Goal: Task Accomplishment & Management: Complete application form

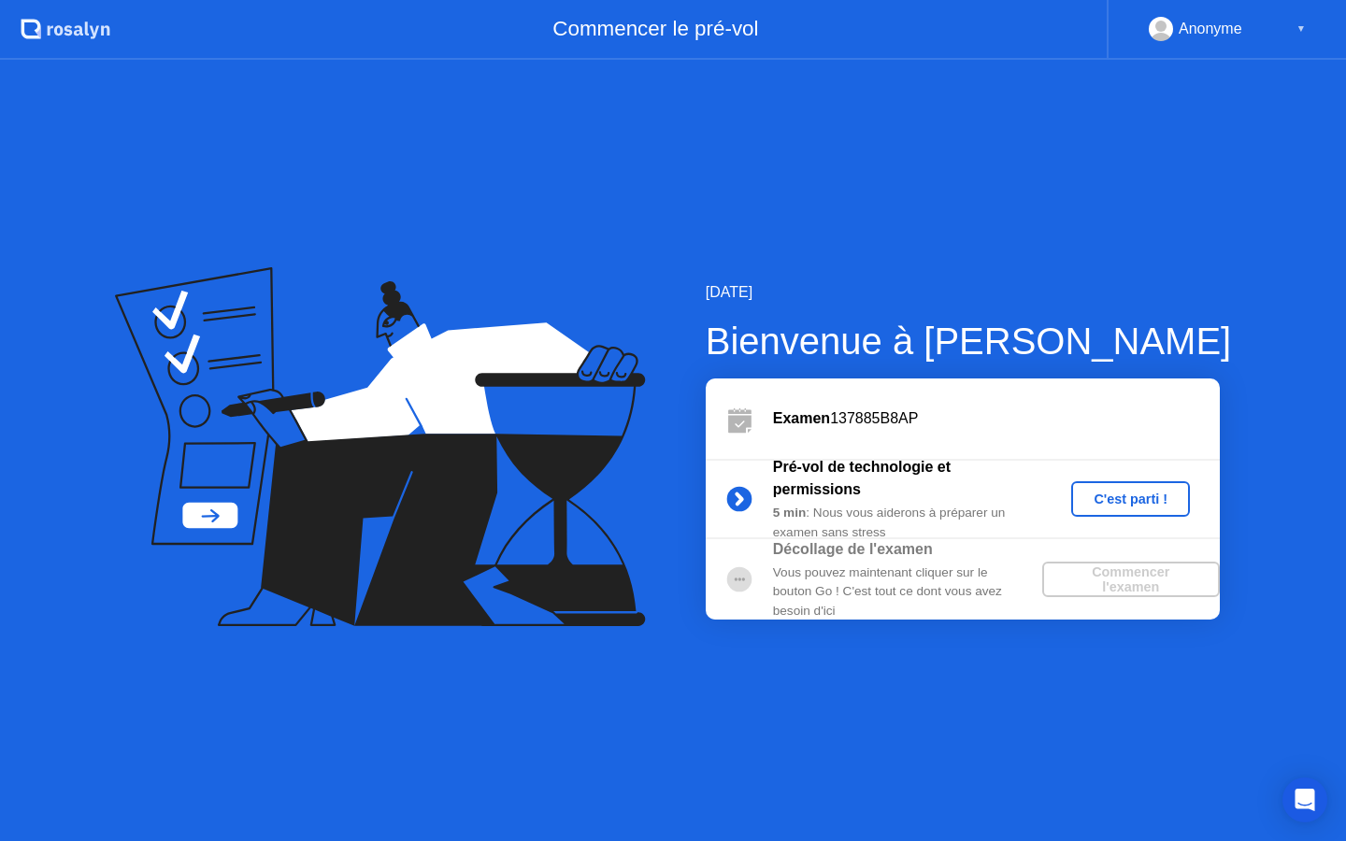
click at [1098, 511] on button "C'est parti !" at bounding box center [1130, 499] width 119 height 36
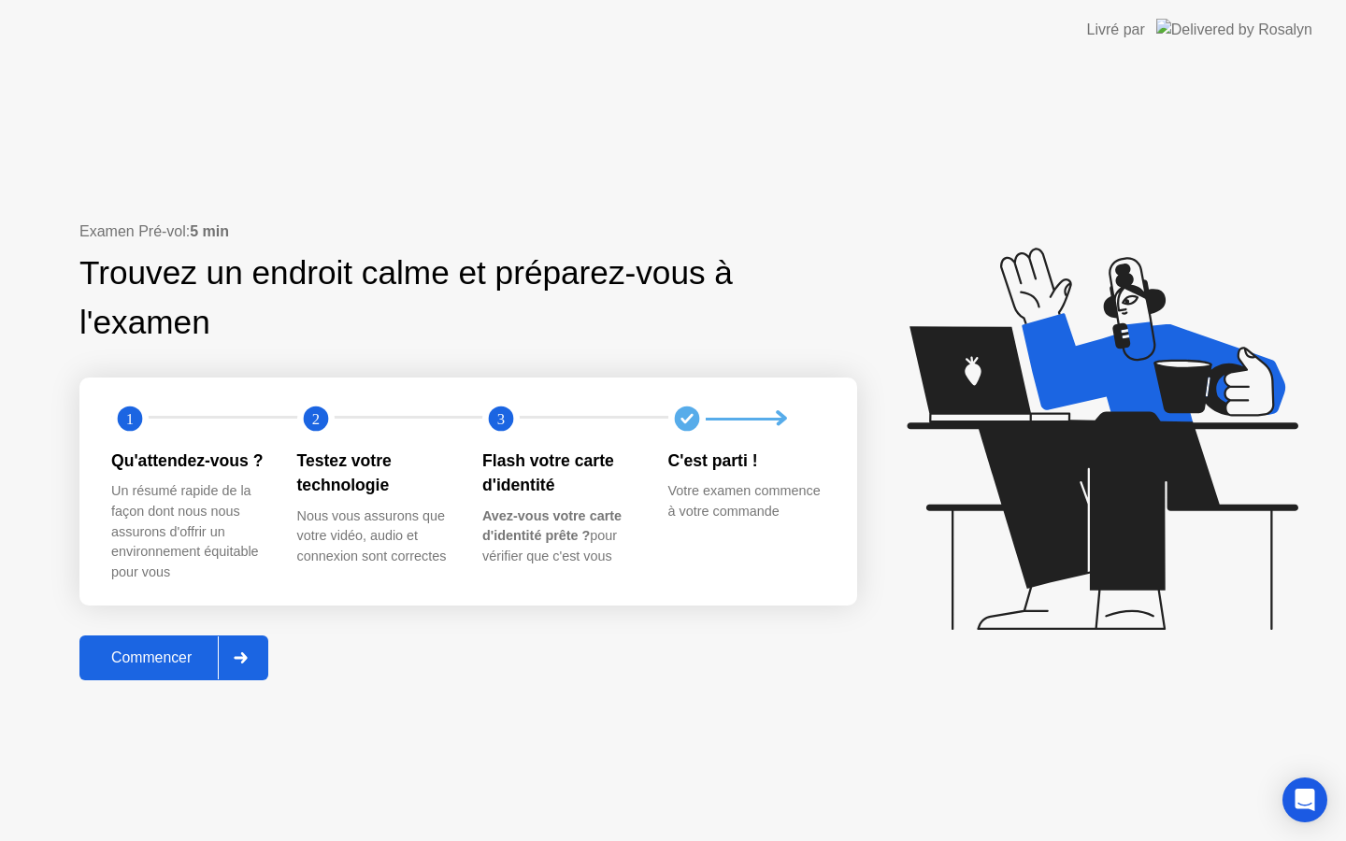
click at [187, 667] on div "Commencer" at bounding box center [151, 658] width 133 height 17
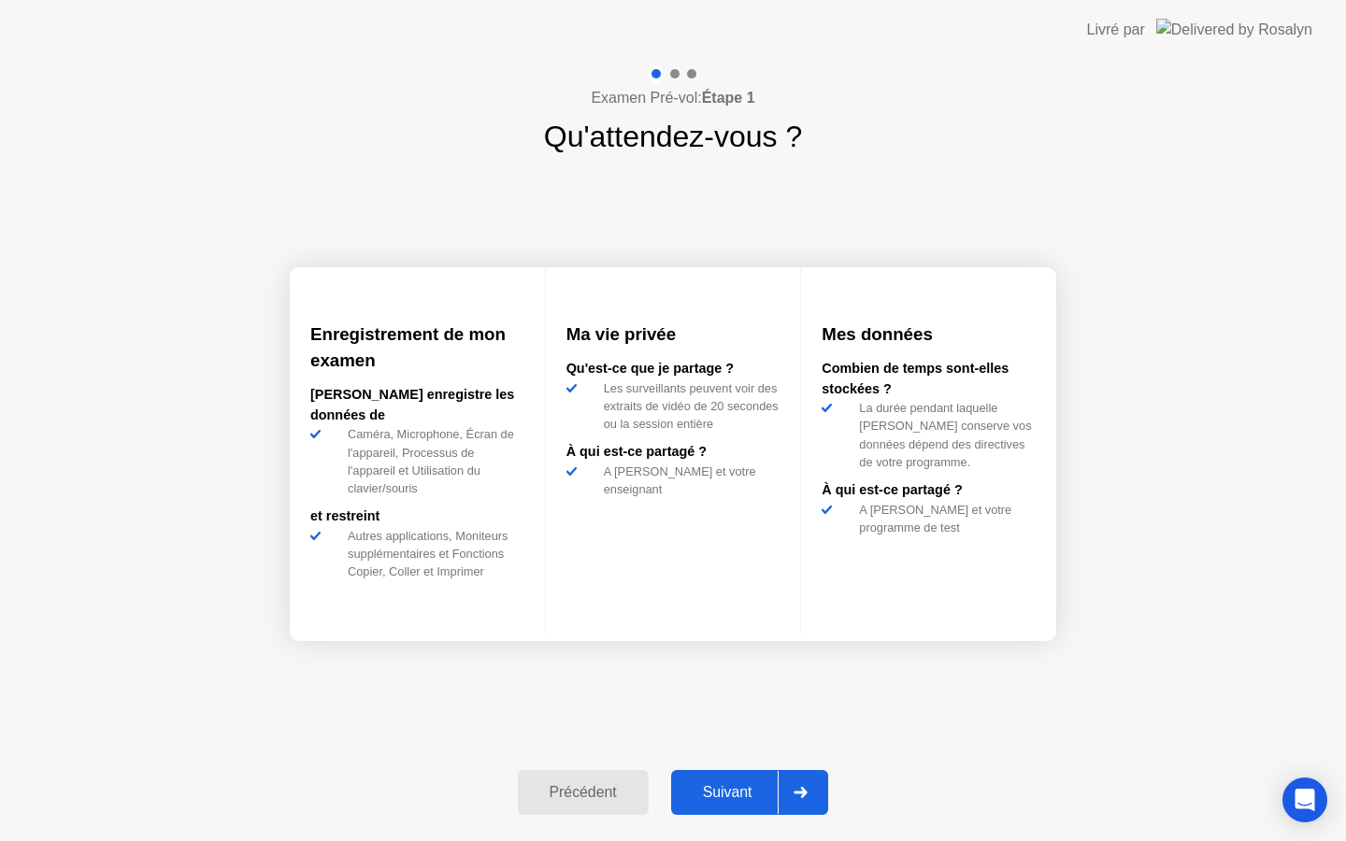
click at [740, 801] on div "Suivant" at bounding box center [728, 792] width 102 height 17
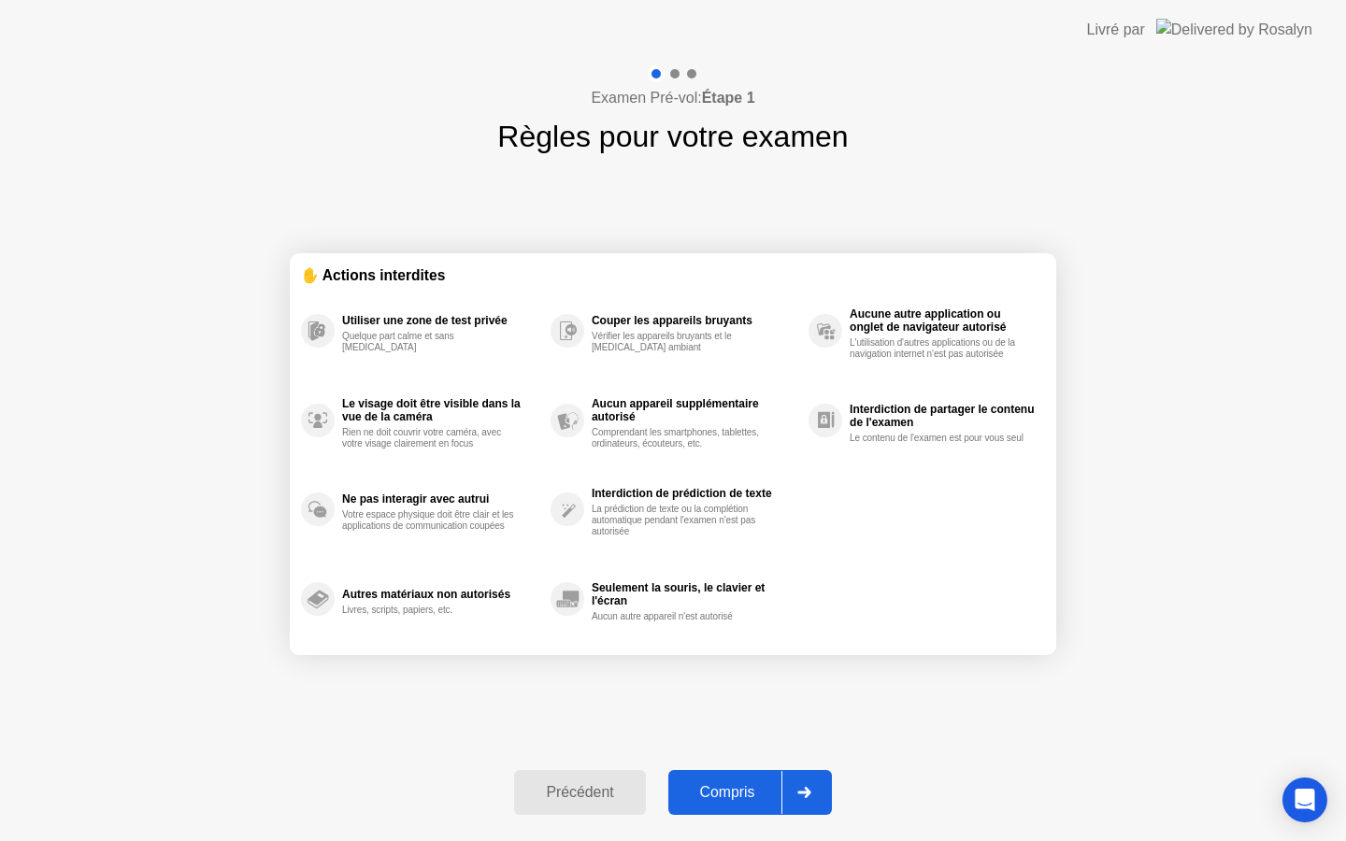
click at [807, 795] on icon at bounding box center [805, 792] width 14 height 11
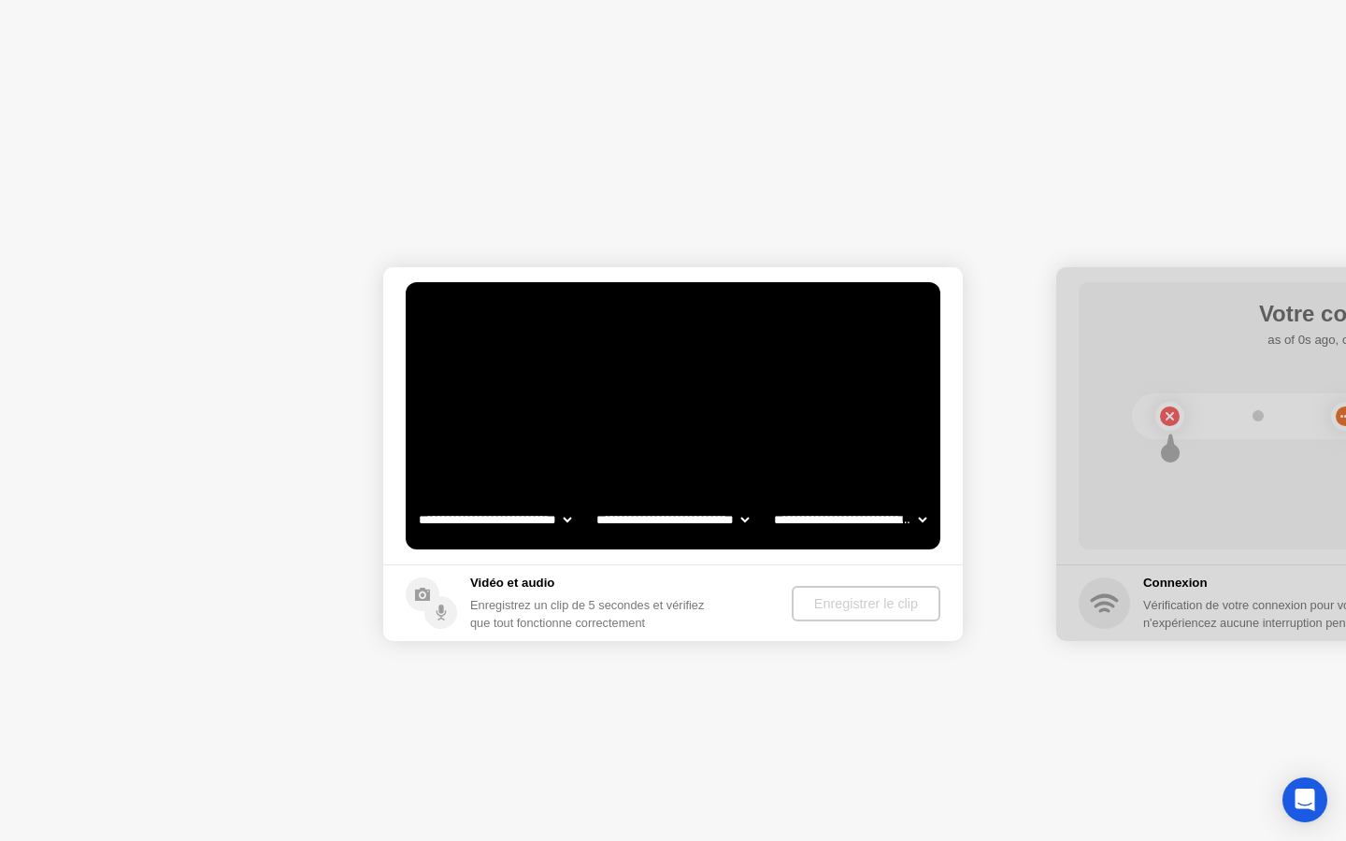
select select "**********"
select select "*******"
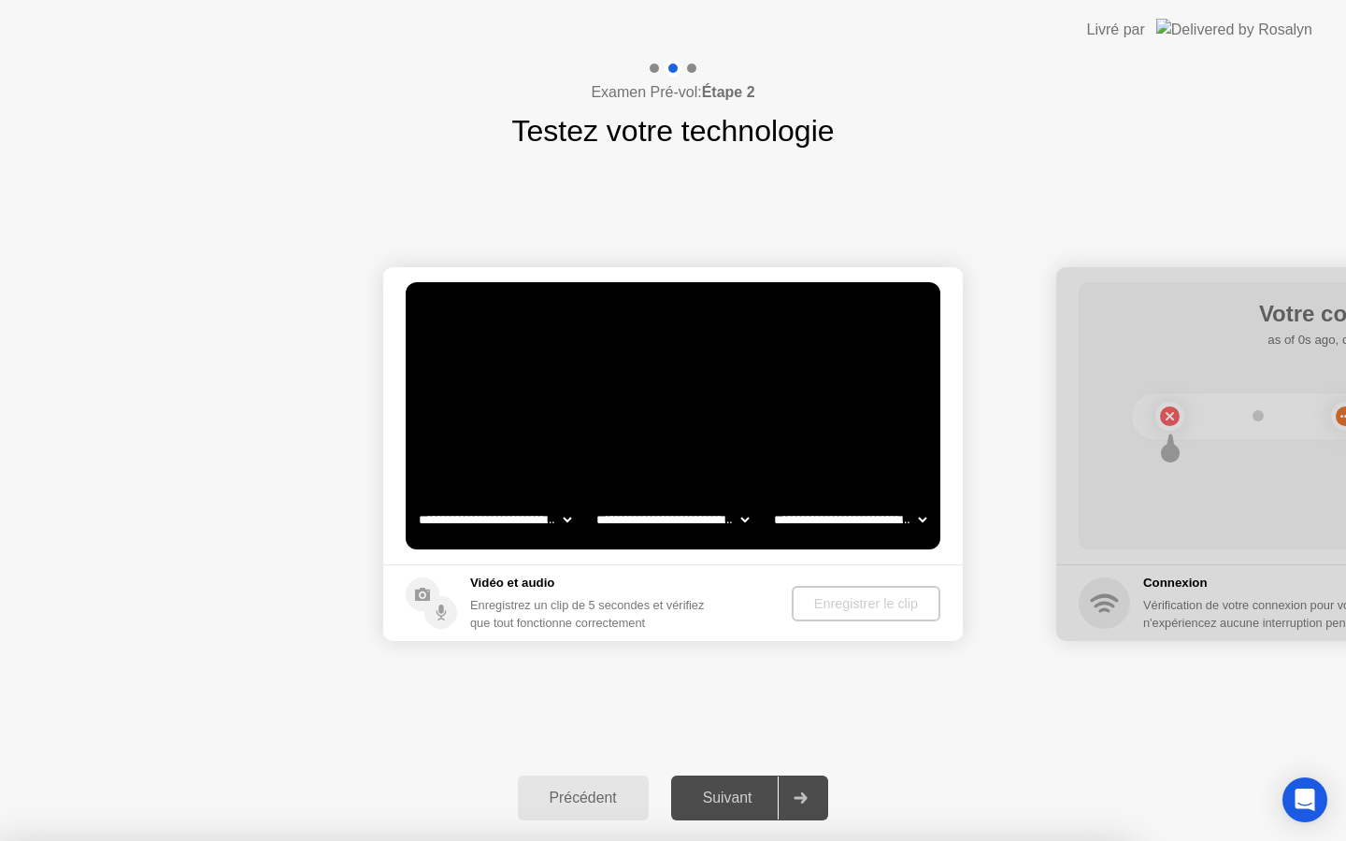
select select "**********"
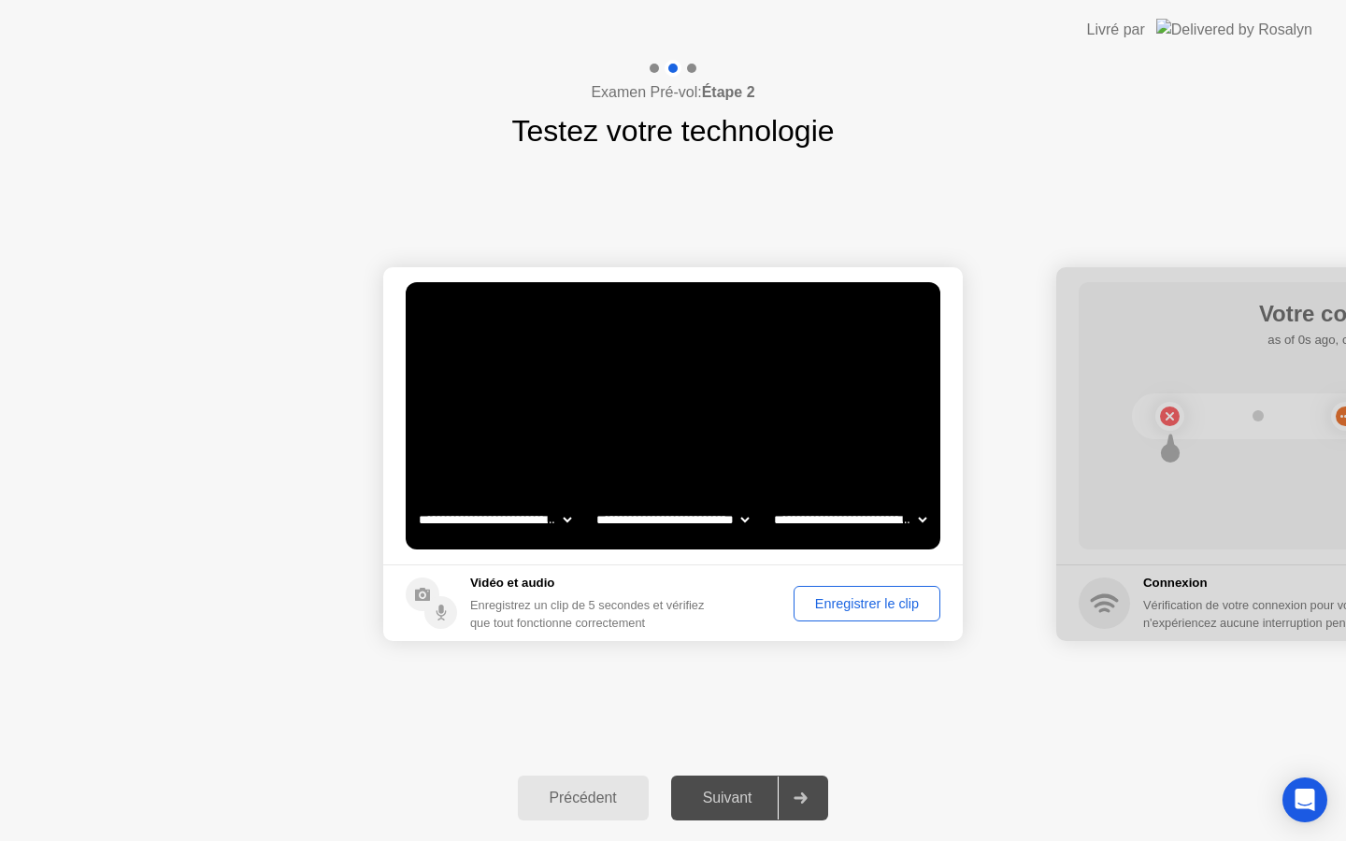
click at [886, 598] on div "Enregistrer le clip" at bounding box center [867, 603] width 134 height 15
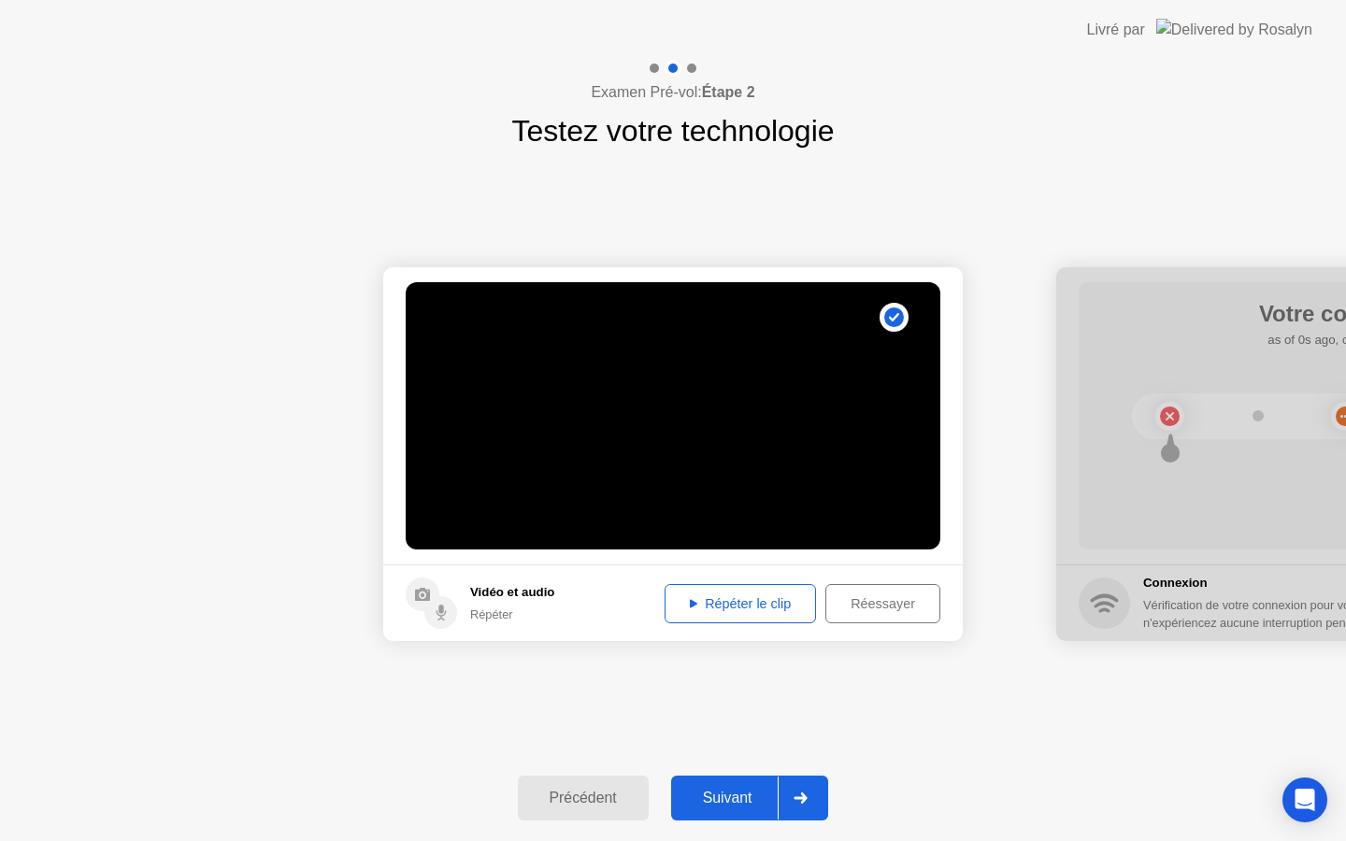
click at [734, 790] on div "Suivant" at bounding box center [728, 798] width 102 height 17
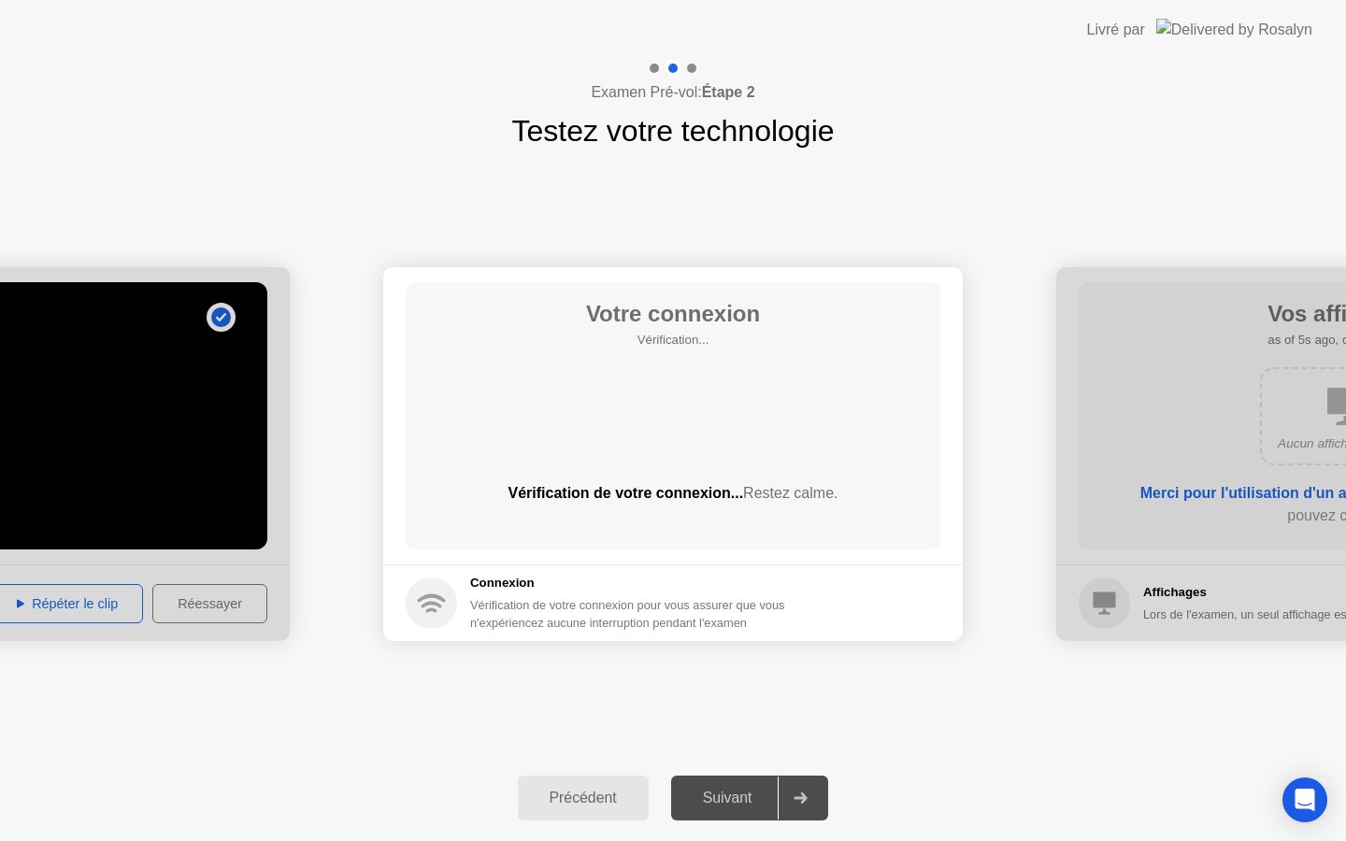
click at [1197, 130] on div "Examen Pré-vol: Étape 2 Testez votre technologie" at bounding box center [673, 106] width 1346 height 93
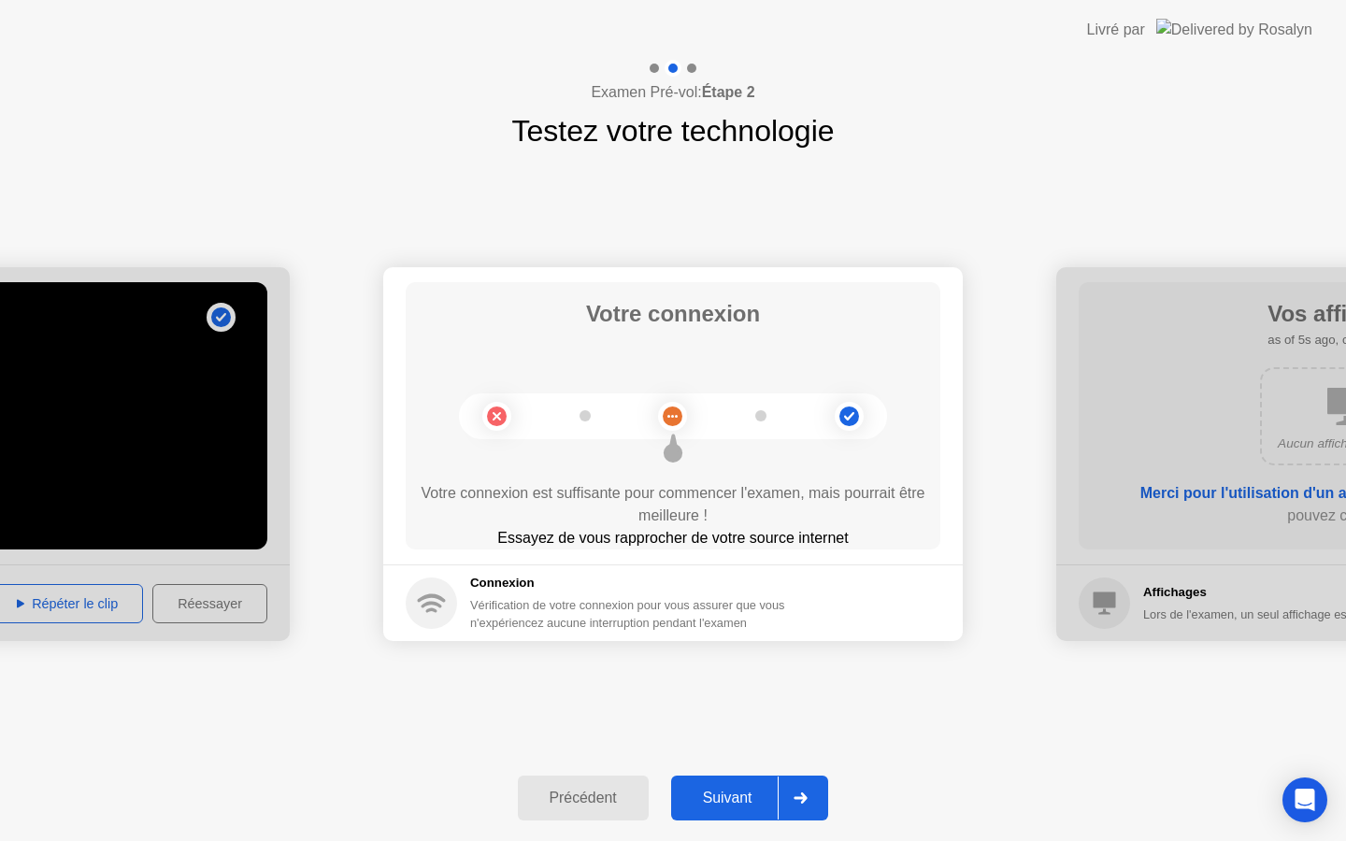
click at [785, 792] on div at bounding box center [800, 798] width 45 height 43
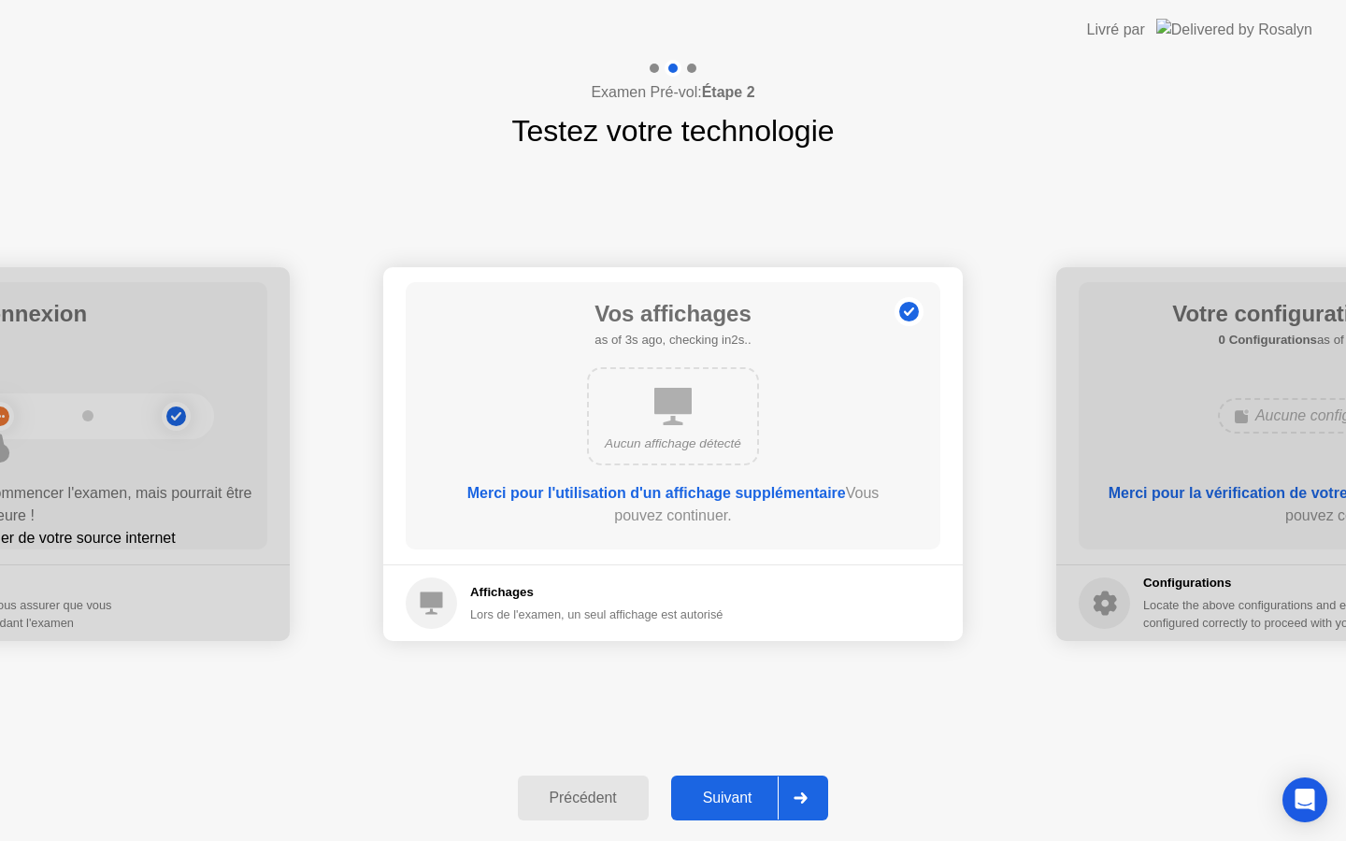
click at [785, 792] on div at bounding box center [800, 798] width 45 height 43
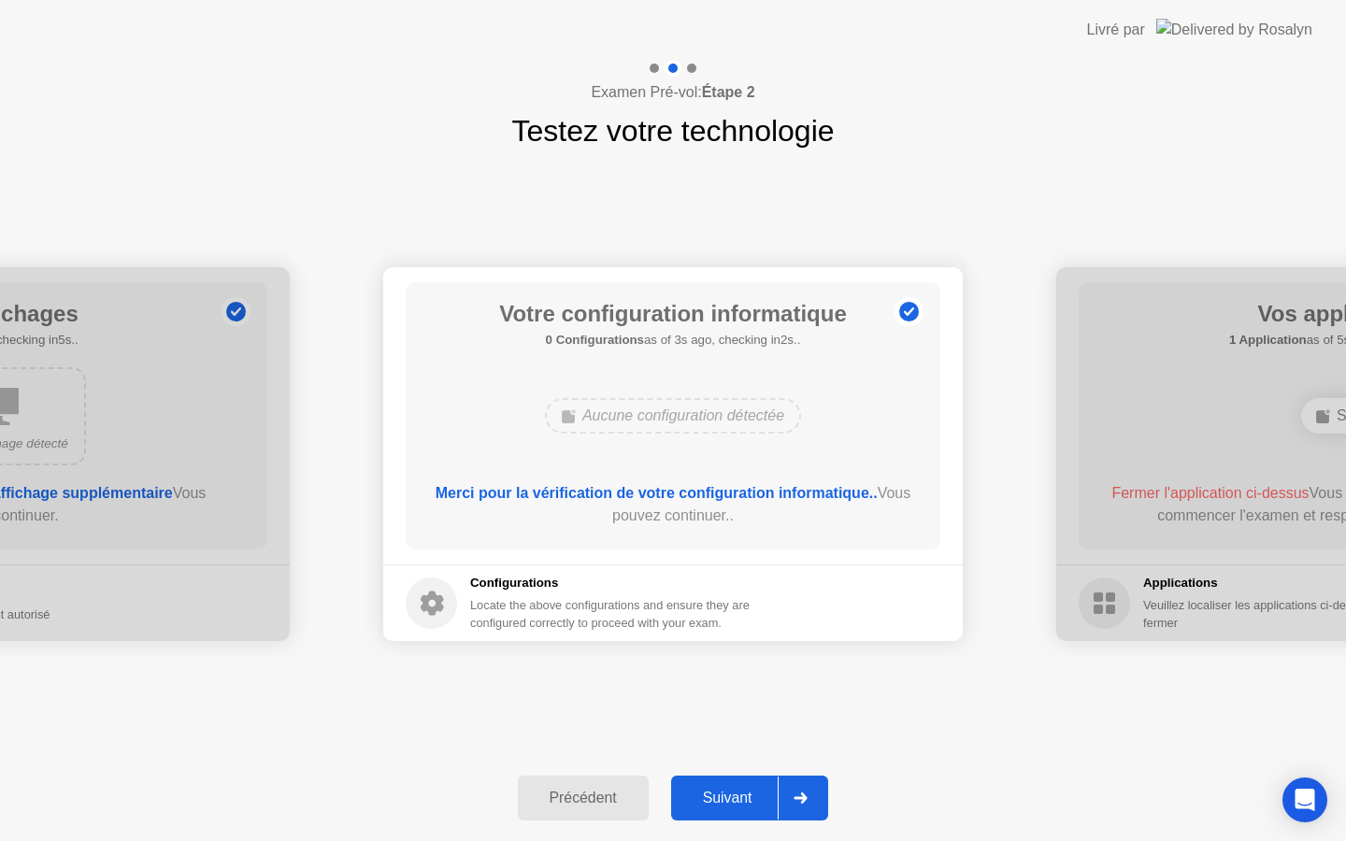
click at [785, 792] on div at bounding box center [800, 798] width 45 height 43
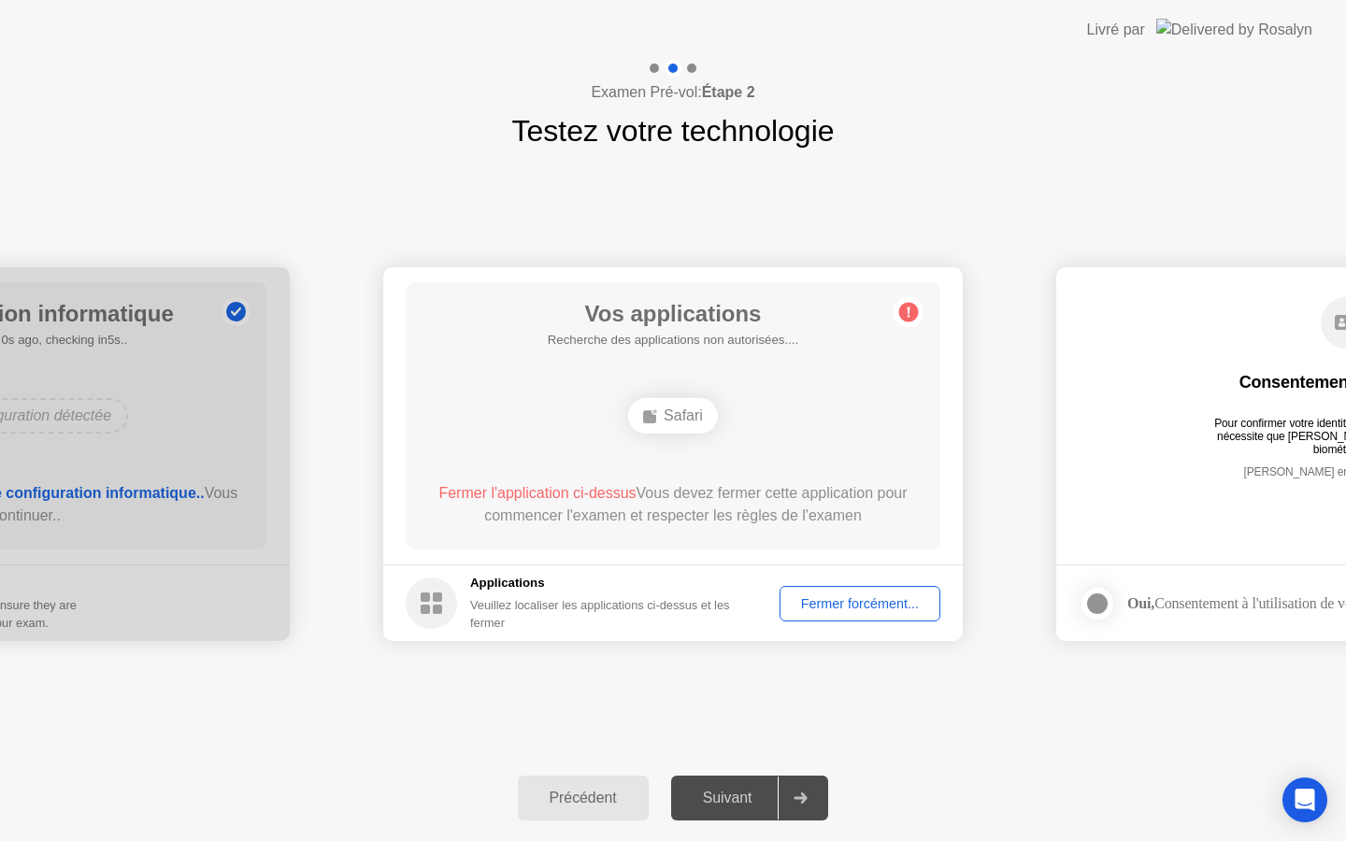
click at [852, 604] on div "Fermer forcément..." at bounding box center [860, 603] width 148 height 15
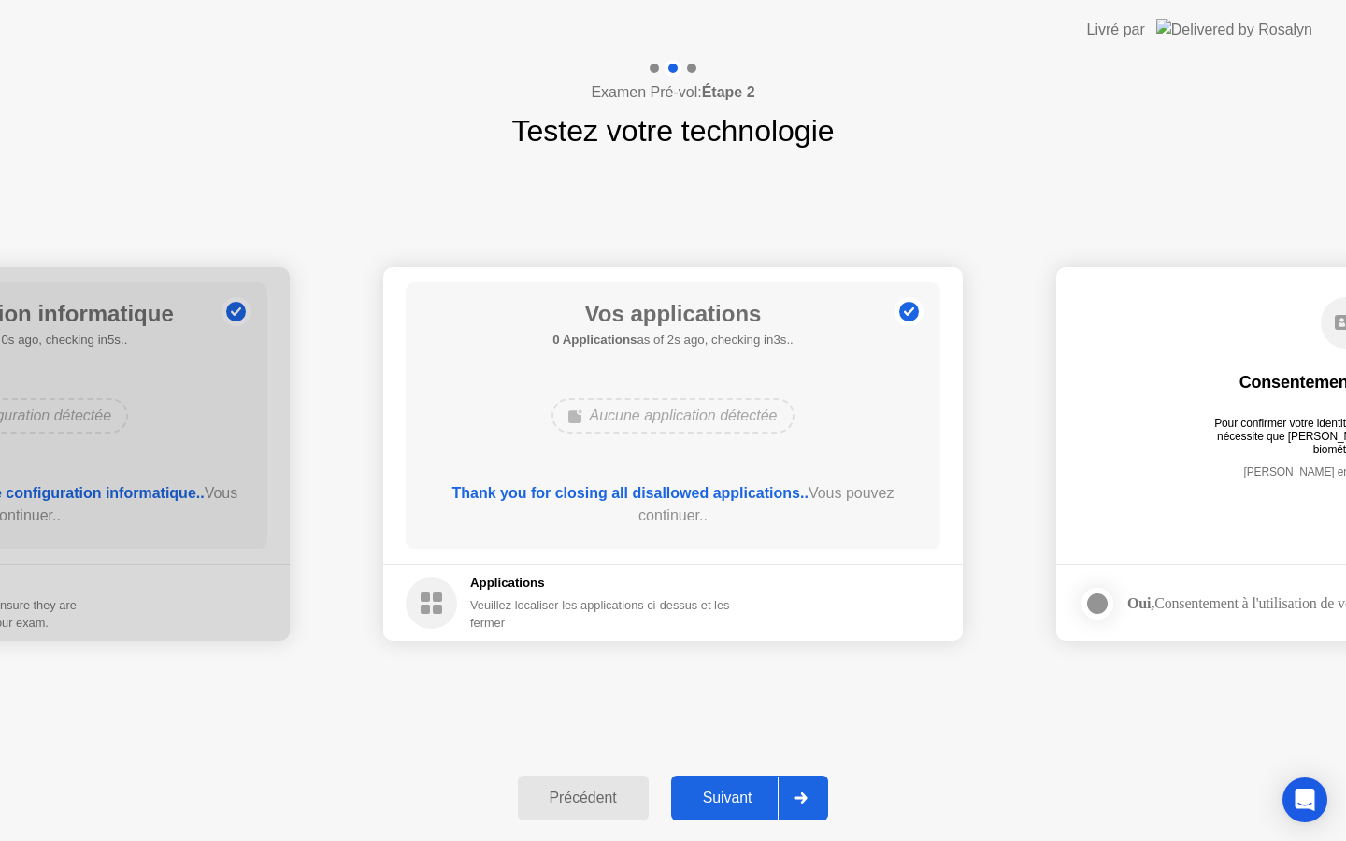
click at [755, 800] on div "Suivant" at bounding box center [728, 798] width 102 height 17
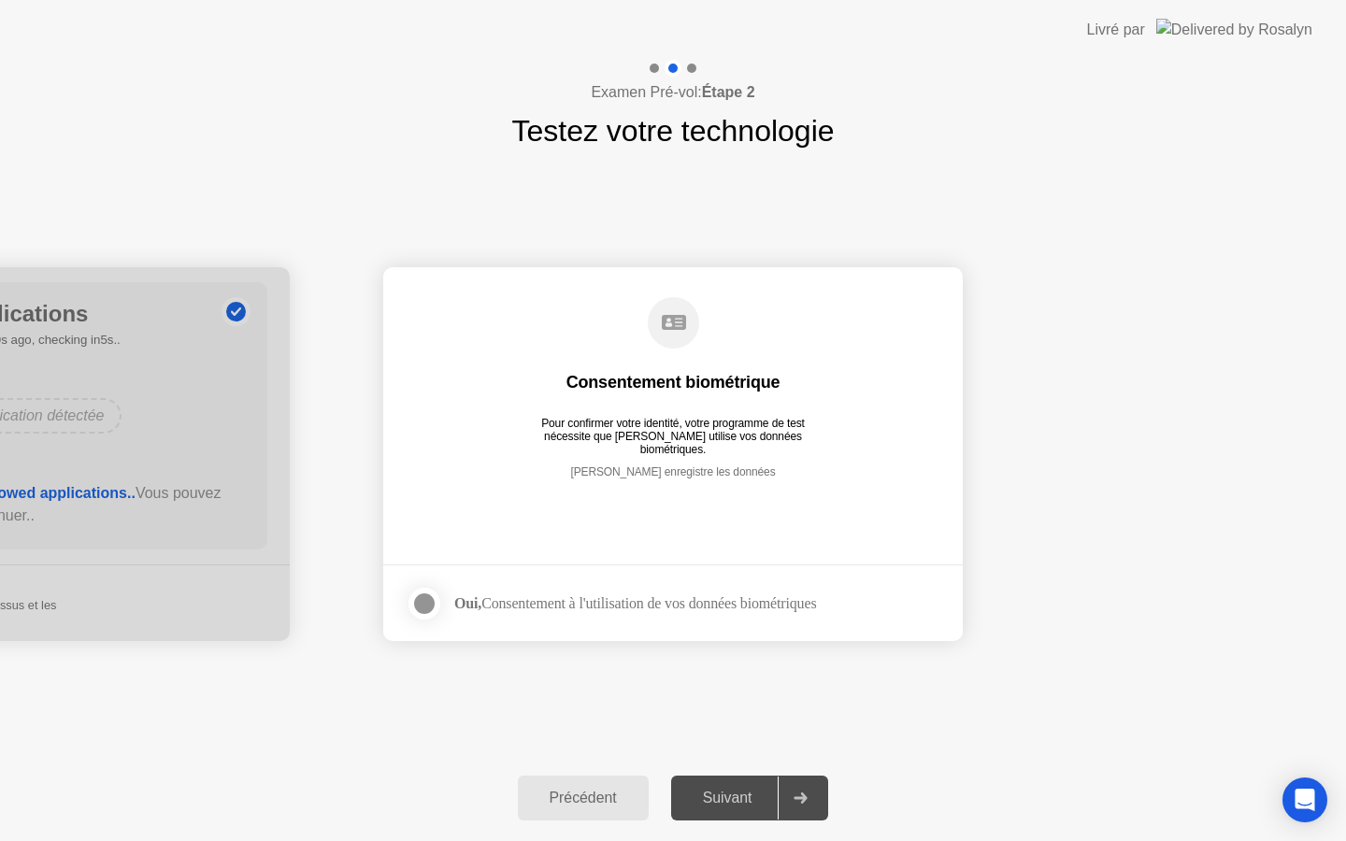
click at [755, 800] on div "Suivant" at bounding box center [728, 798] width 102 height 17
click at [776, 459] on div "Consentement biométrique Pour confirmer votre identité, votre programme de test…" at bounding box center [673, 402] width 535 height 240
click at [754, 800] on div "Suivant" at bounding box center [728, 798] width 102 height 17
click at [574, 568] on footer "Oui, Consentement à l'utilisation de vos données biométriques" at bounding box center [673, 603] width 580 height 77
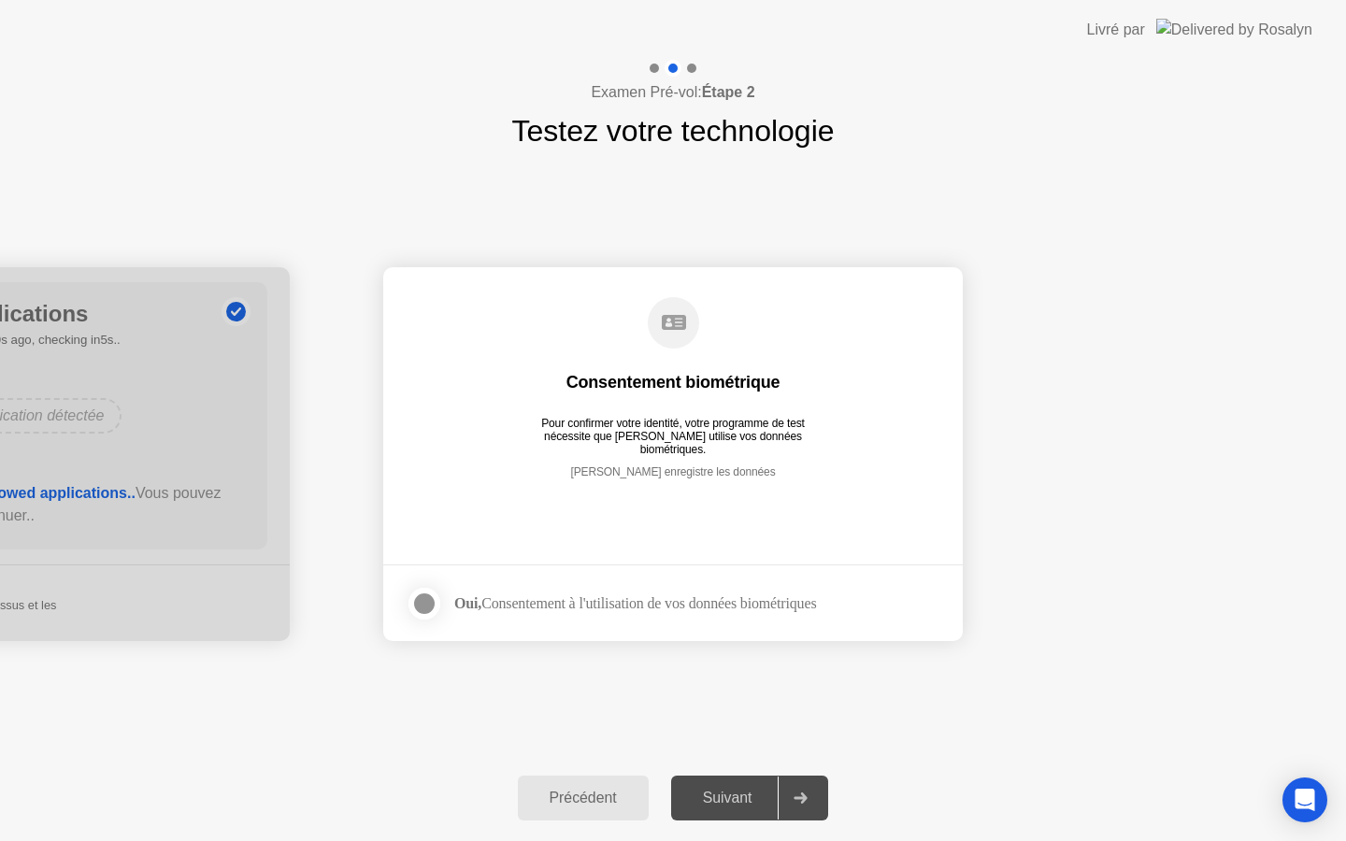
click at [405, 585] on footer "Oui, Consentement à l'utilisation de vos données biométriques" at bounding box center [673, 603] width 580 height 77
click at [427, 598] on div at bounding box center [424, 604] width 22 height 22
click at [753, 783] on button "Suivant" at bounding box center [750, 798] width 158 height 45
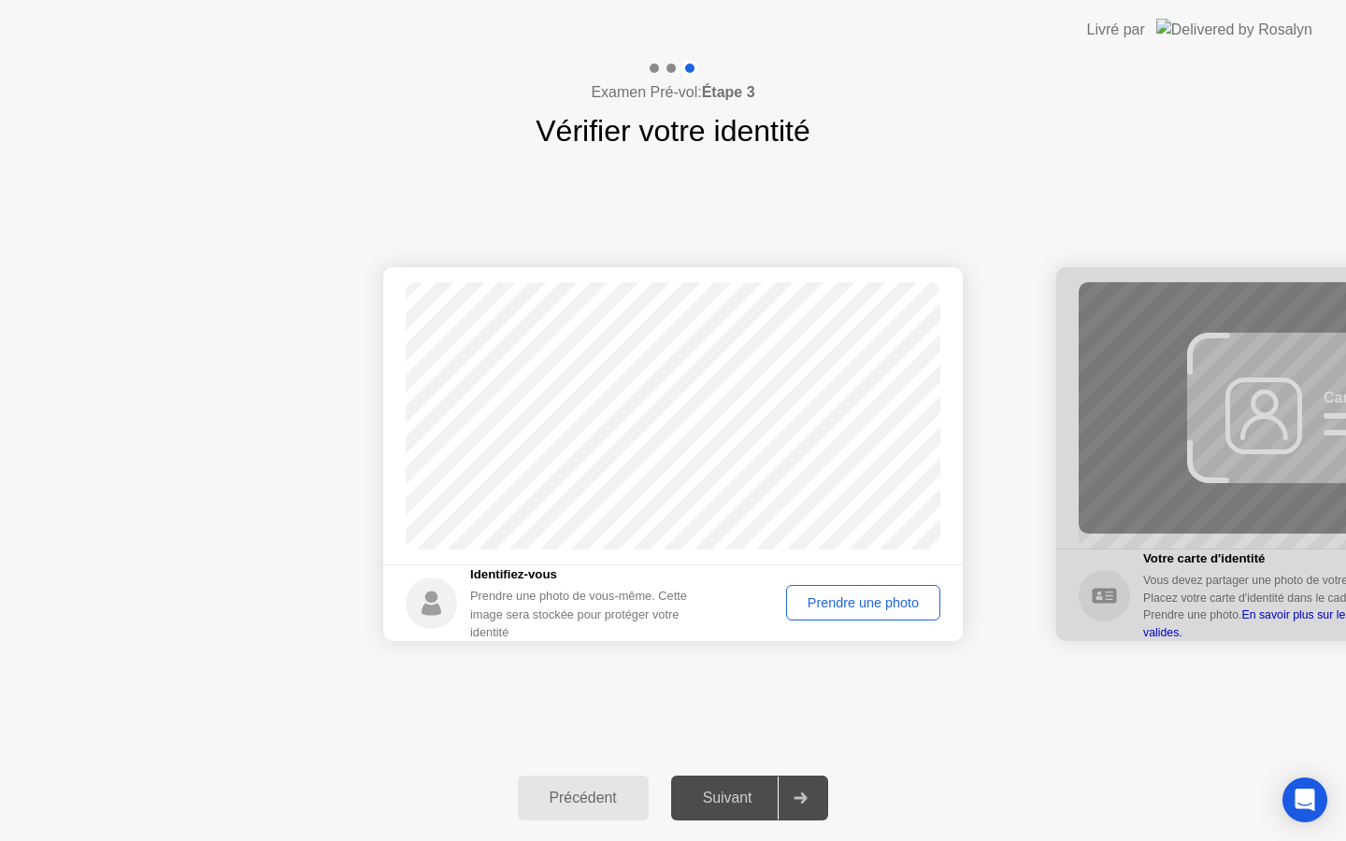
click at [910, 609] on div "Prendre une photo" at bounding box center [863, 603] width 141 height 15
click at [896, 596] on div "Réessayer" at bounding box center [887, 603] width 94 height 15
click at [898, 597] on div "Prendre une photo" at bounding box center [863, 603] width 141 height 15
click at [771, 798] on div "Suivant" at bounding box center [728, 798] width 102 height 17
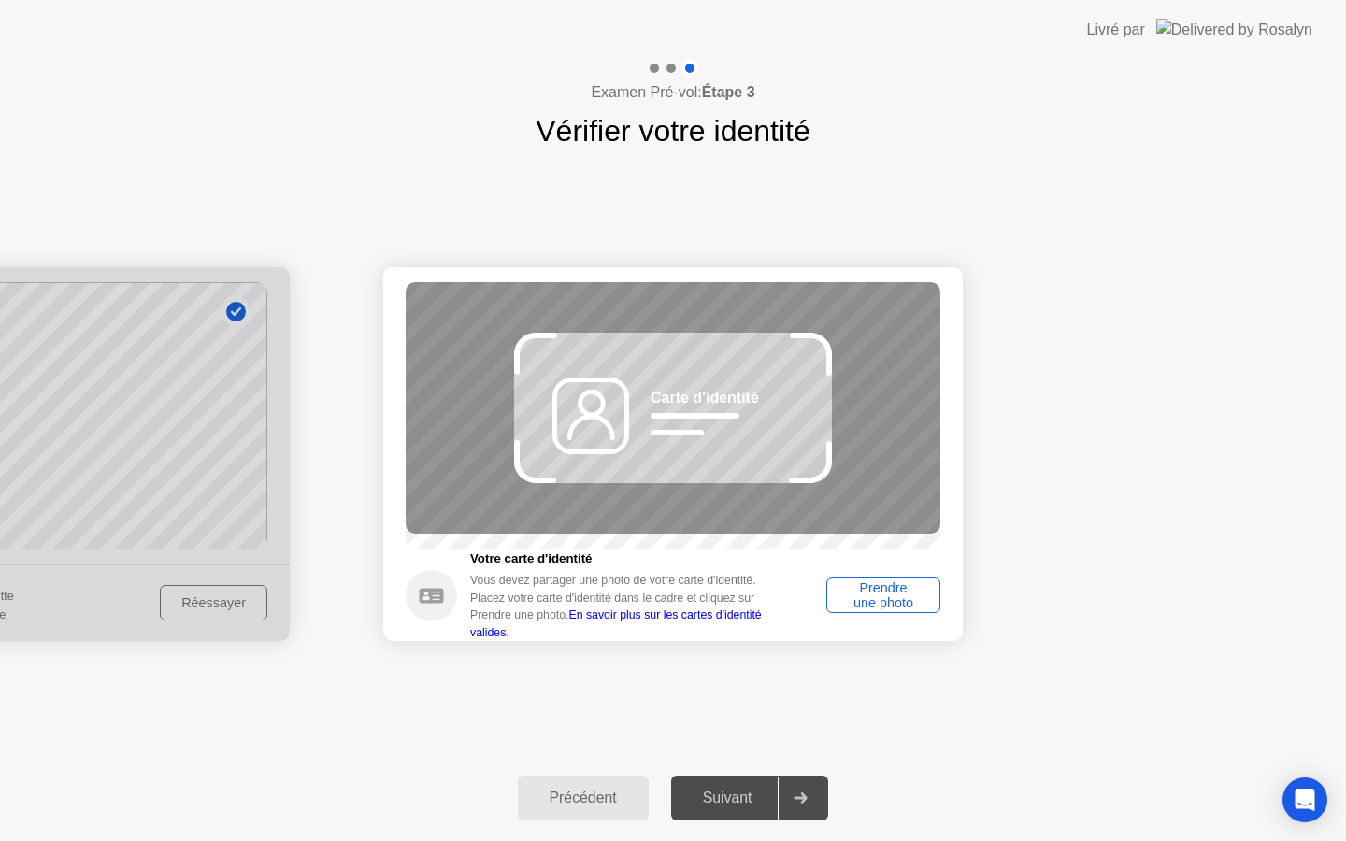
click at [874, 611] on div "Prendre une photo" at bounding box center [883, 596] width 101 height 30
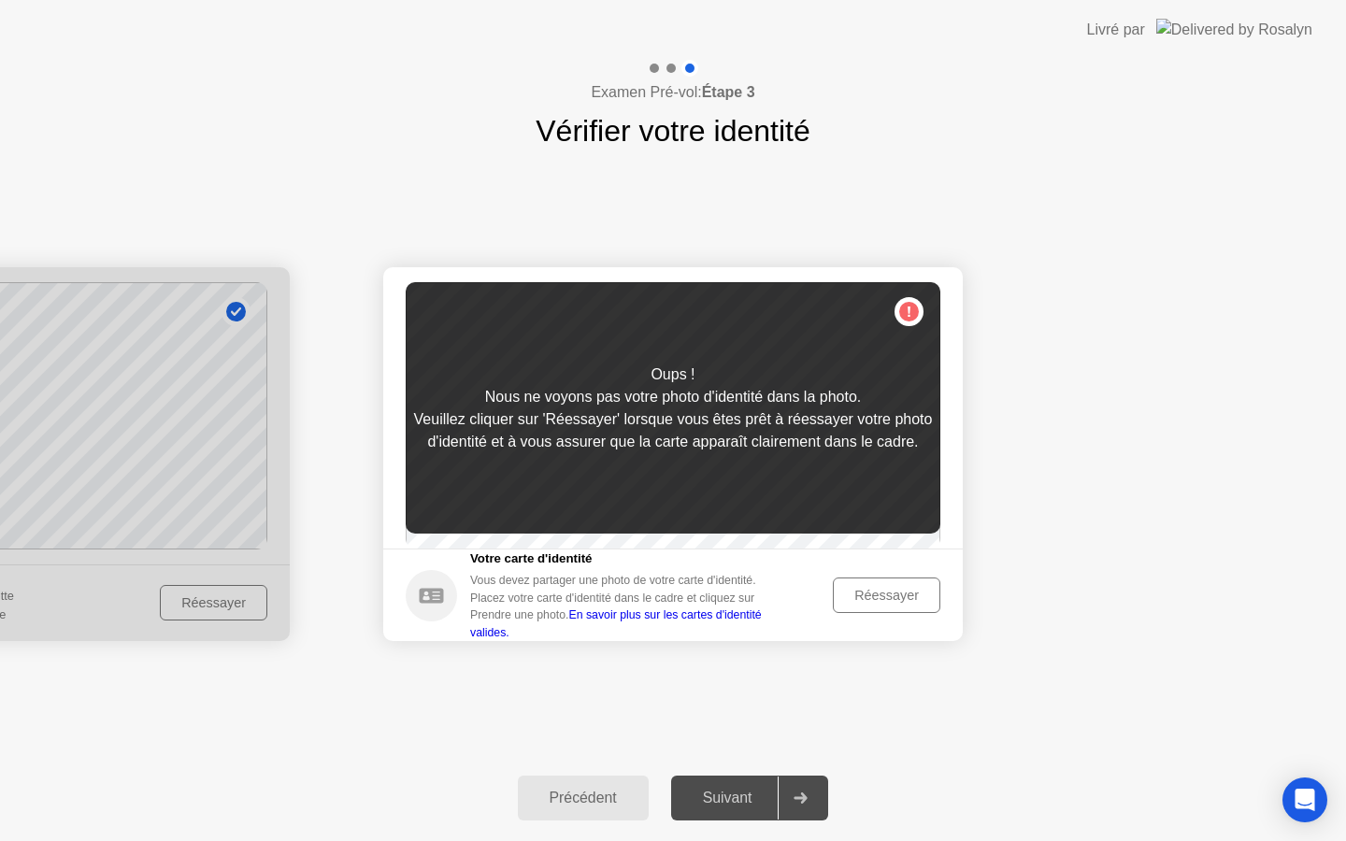
click at [574, 611] on div "Vous devez partager une photo de votre carte d'identité. Placez votre carte d'i…" at bounding box center [627, 606] width 314 height 69
click at [855, 603] on div "Réessayer" at bounding box center [887, 595] width 94 height 15
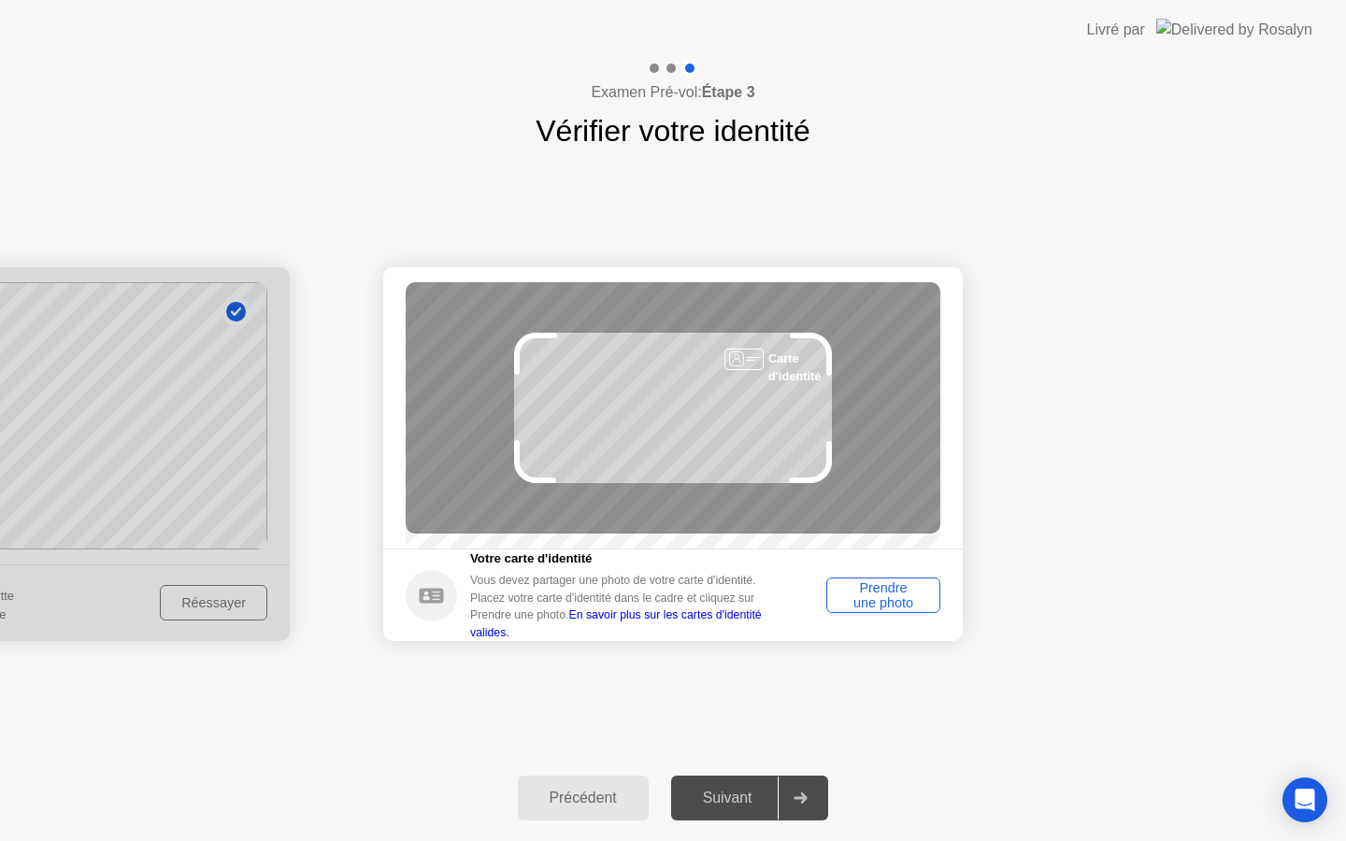
click at [853, 605] on div "Prendre une photo" at bounding box center [883, 596] width 101 height 30
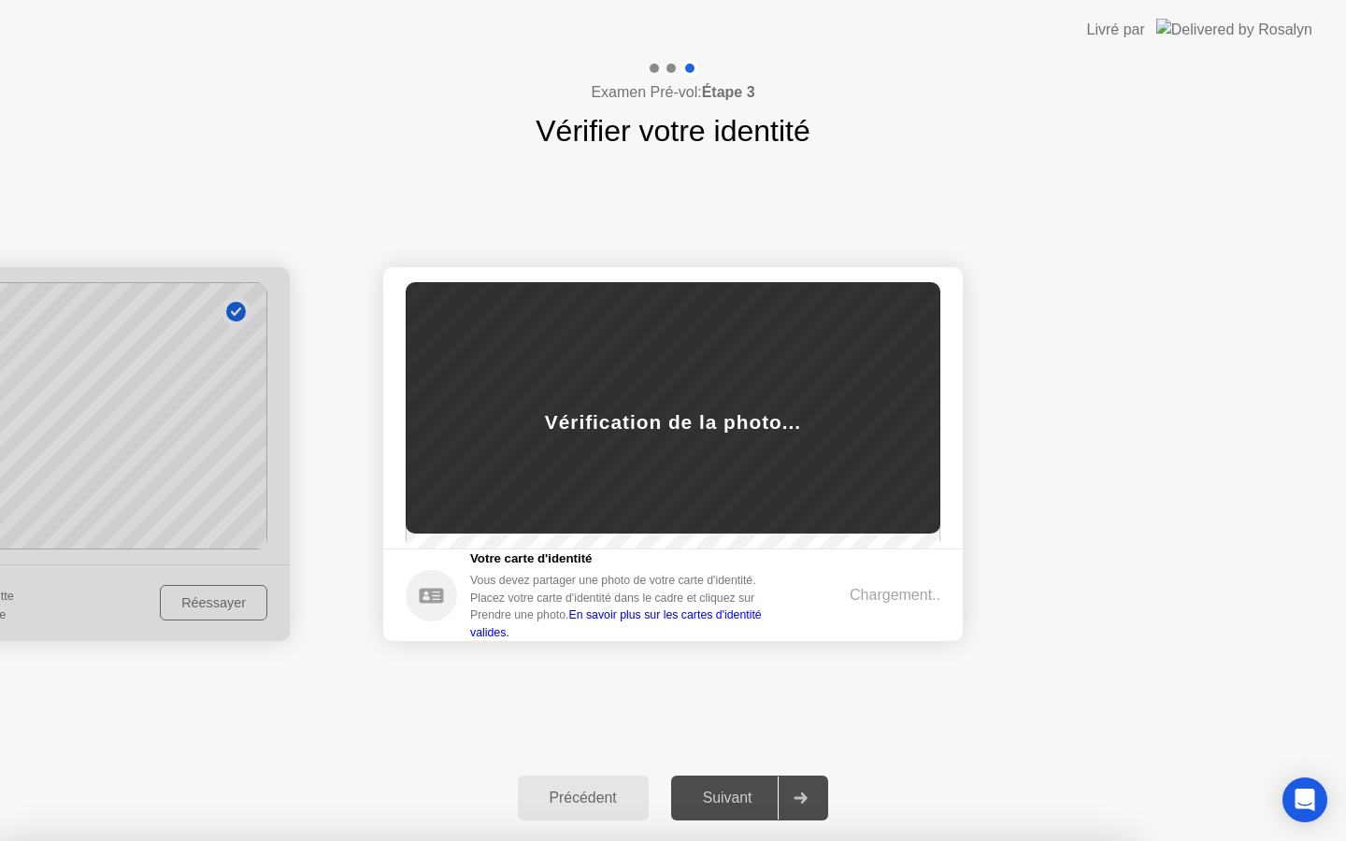
click at [422, 208] on div "Succès Photo correcte Identifiez-vous Prendre une photo de vous-même. Cette ima…" at bounding box center [673, 454] width 1346 height 602
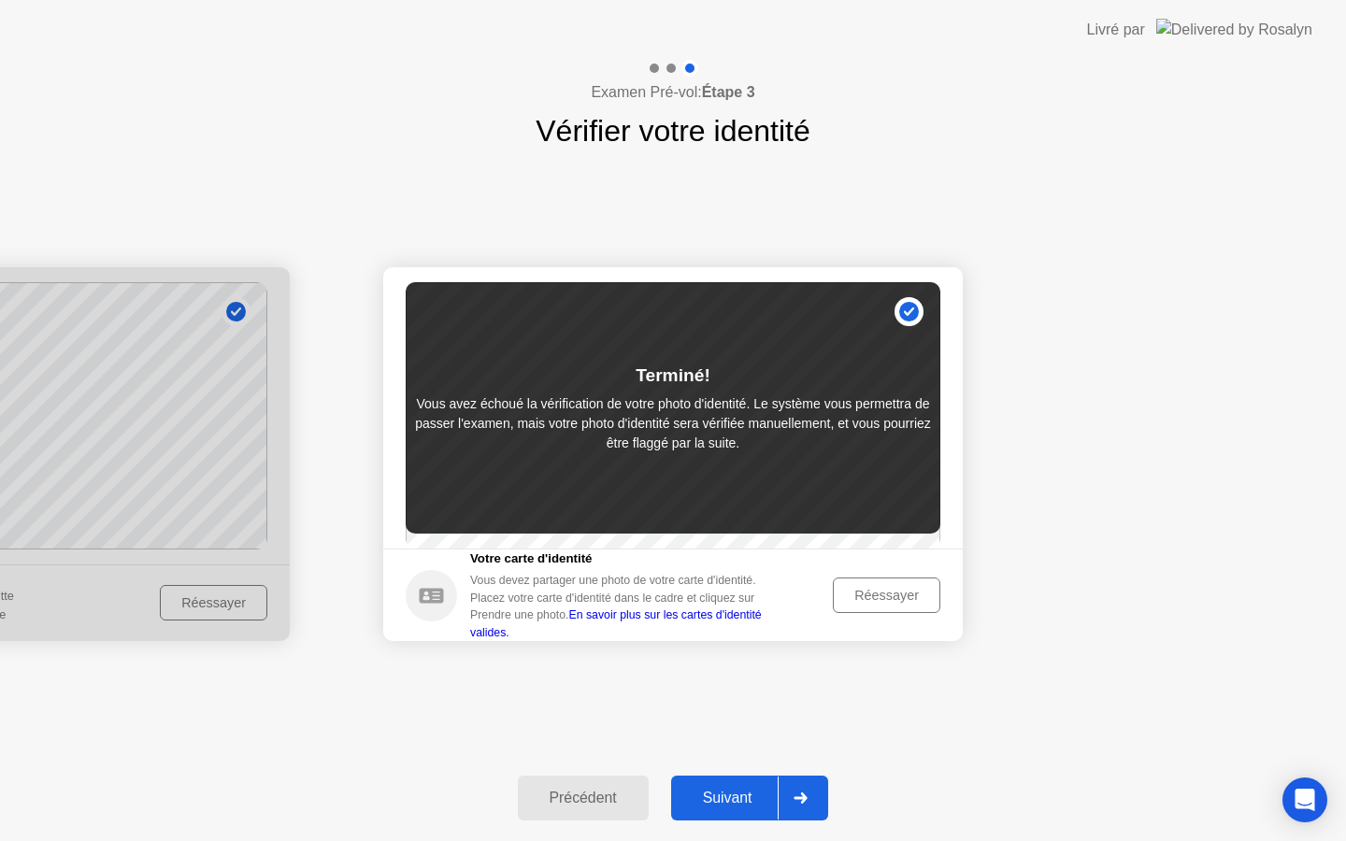
click at [866, 602] on div "Réessayer" at bounding box center [887, 595] width 94 height 15
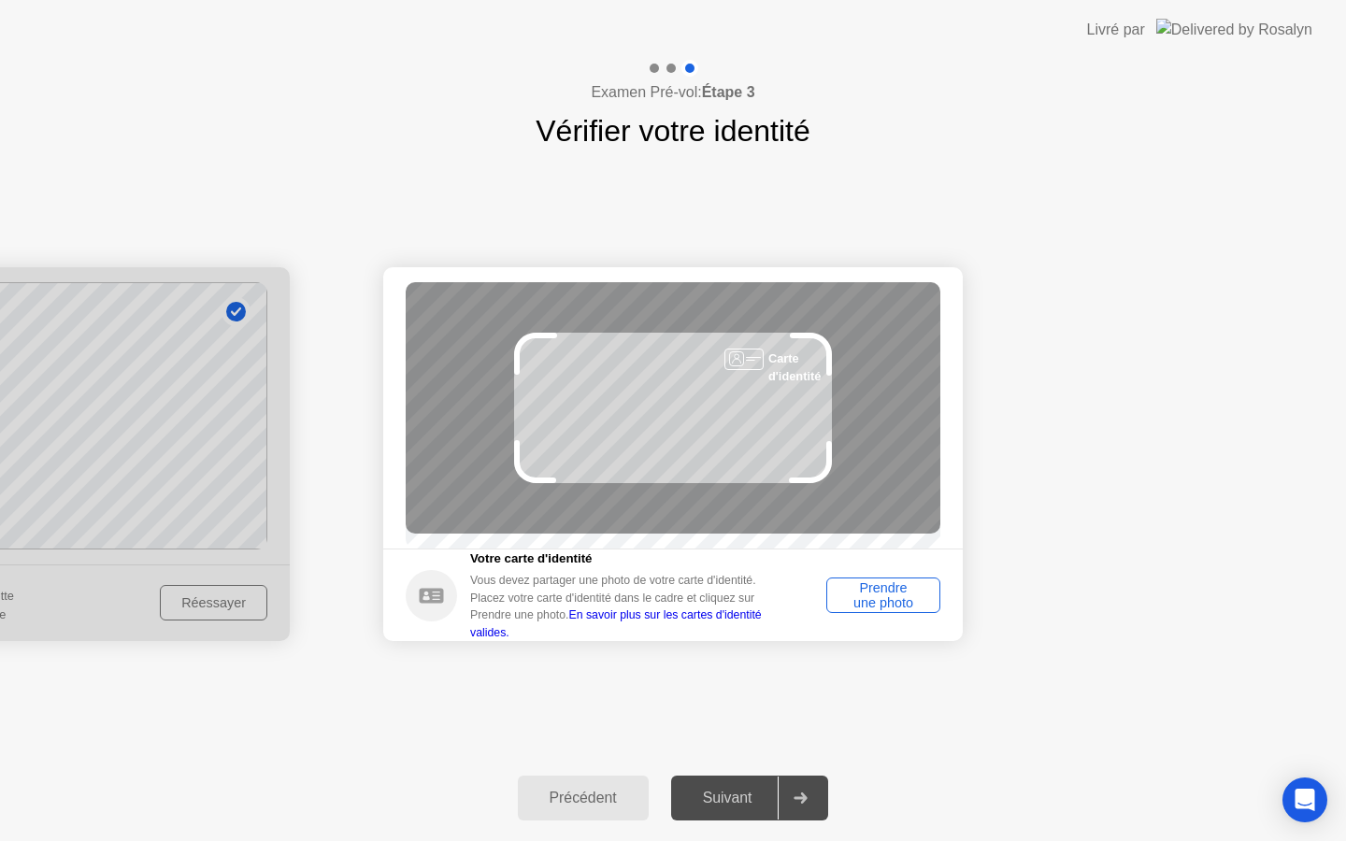
click at [866, 602] on div "Prendre une photo" at bounding box center [883, 596] width 101 height 30
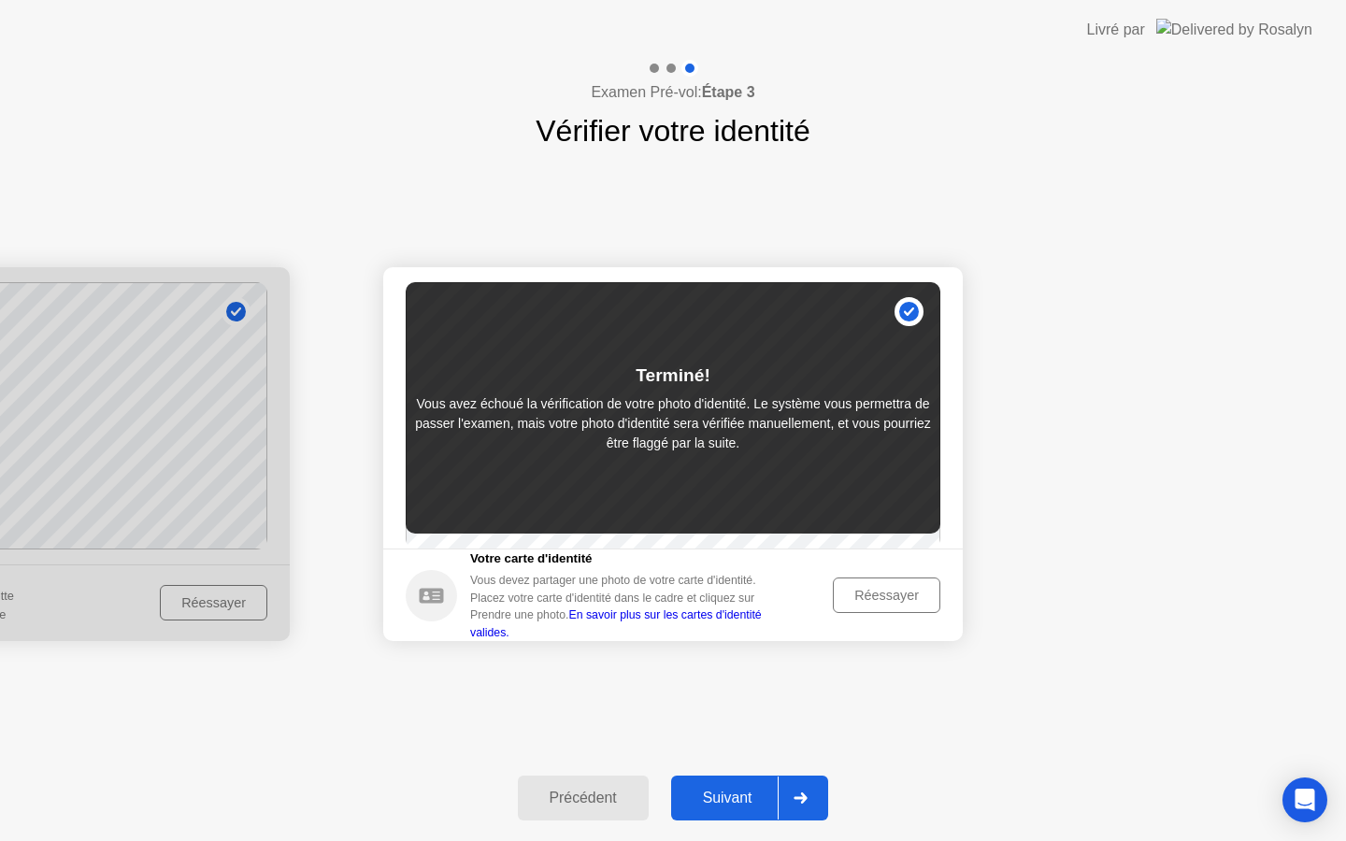
click at [559, 807] on div "Précédent" at bounding box center [584, 798] width 120 height 17
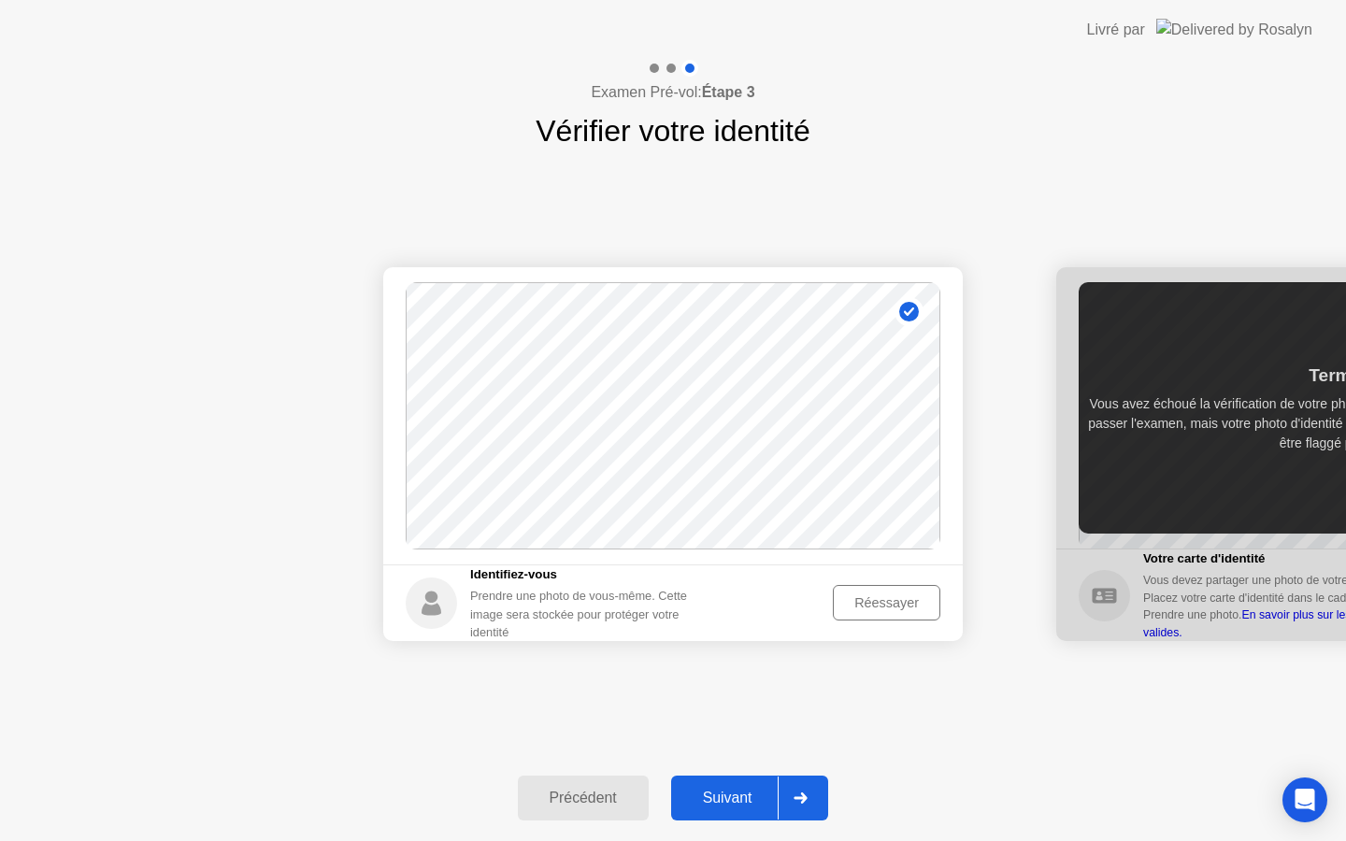
click at [845, 601] on div "Réessayer" at bounding box center [887, 603] width 94 height 15
click at [845, 601] on div "Prendre une photo" at bounding box center [863, 603] width 141 height 15
click at [846, 596] on div "Réessayer" at bounding box center [887, 603] width 94 height 15
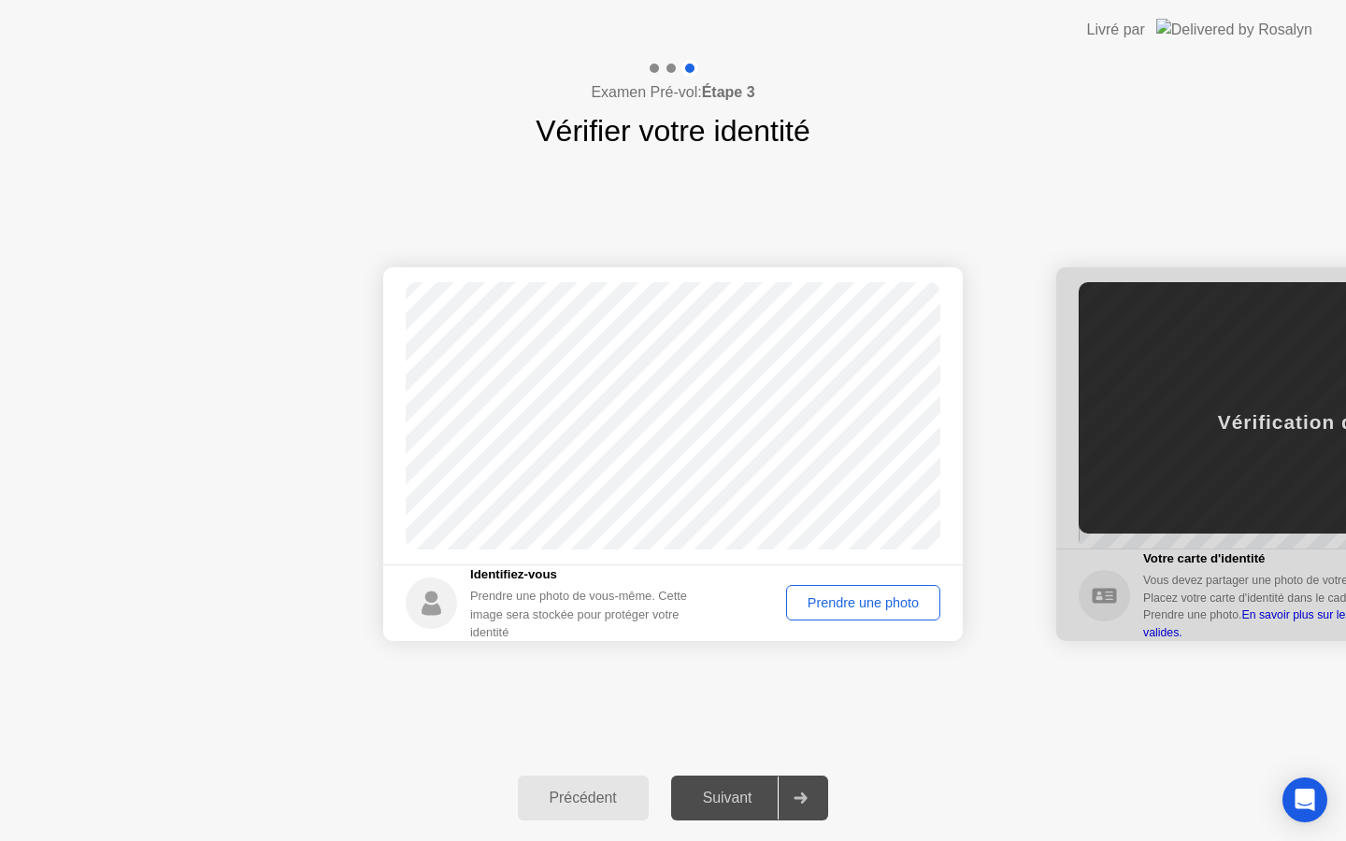
click at [846, 596] on div "Prendre une photo" at bounding box center [863, 603] width 141 height 15
click at [742, 801] on div "Suivant" at bounding box center [728, 798] width 102 height 17
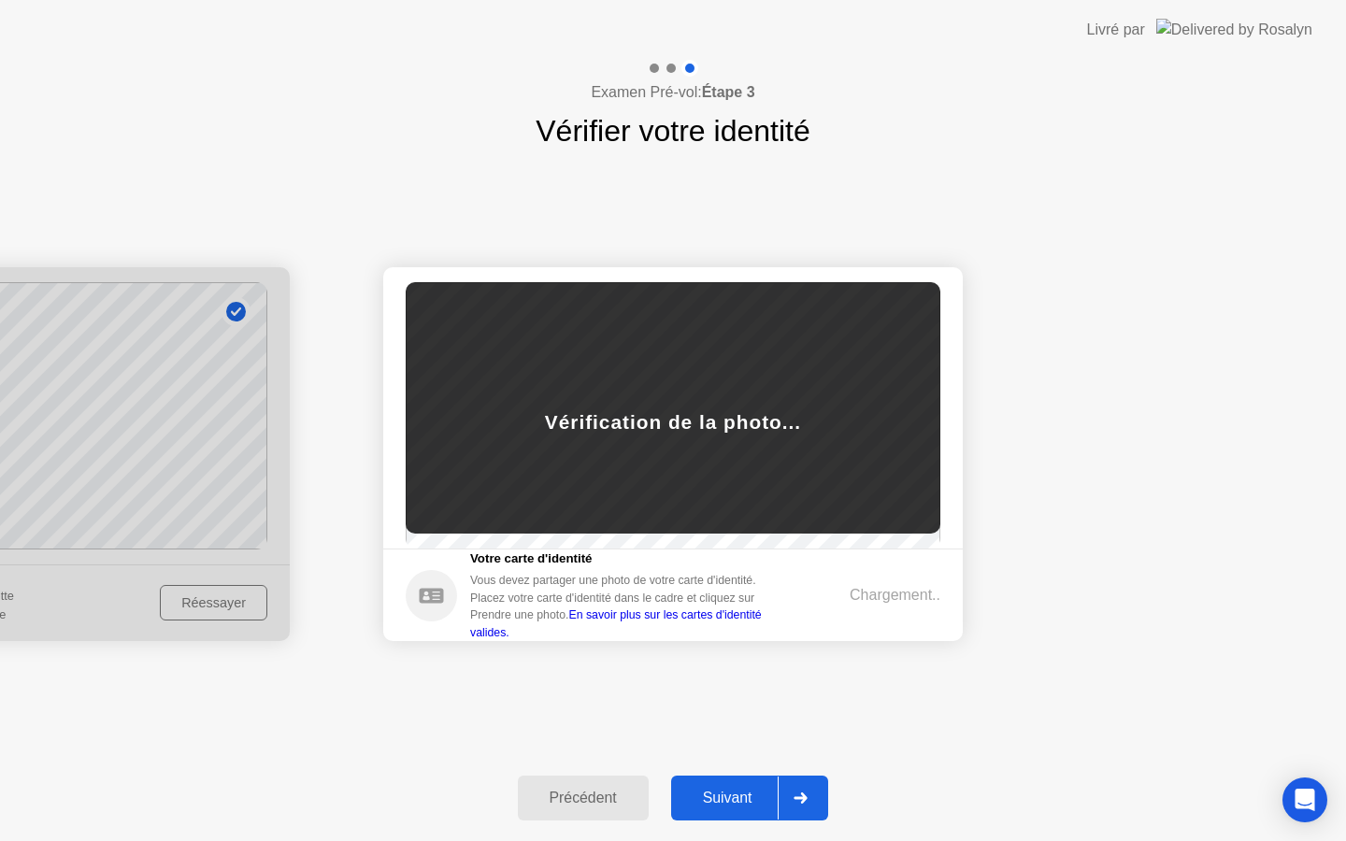
click at [742, 801] on div "Suivant" at bounding box center [728, 798] width 102 height 17
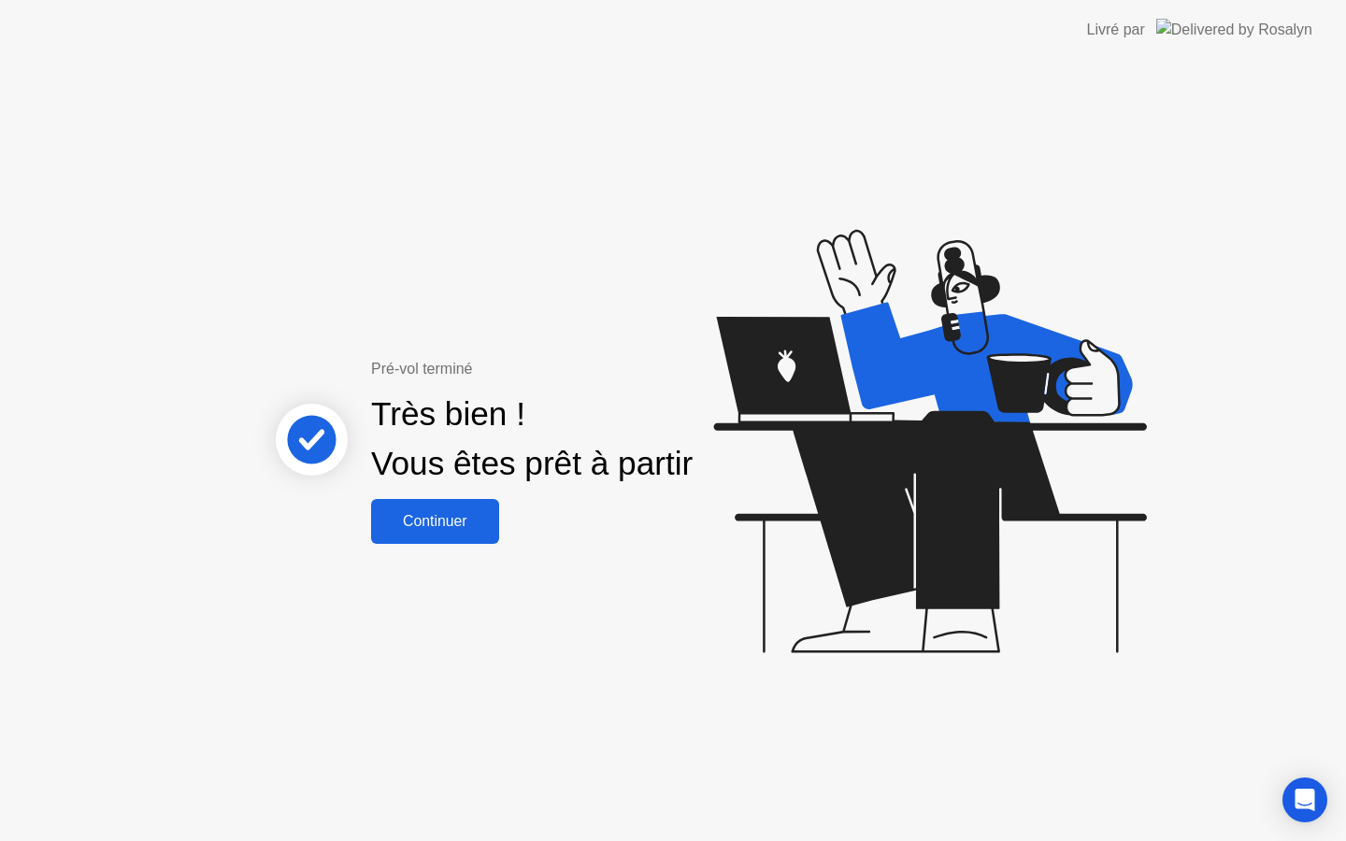
click at [462, 534] on button "Continuer" at bounding box center [435, 521] width 128 height 45
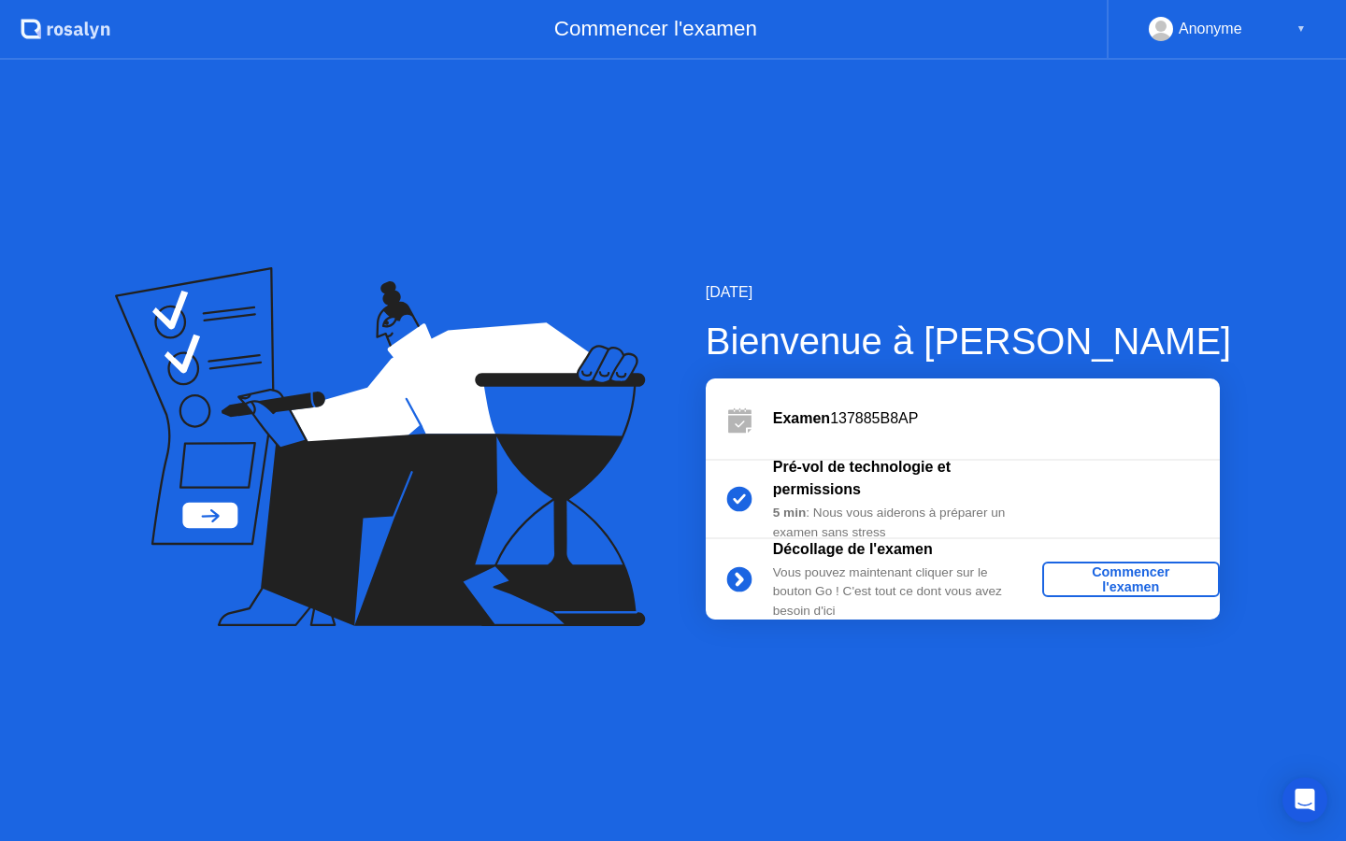
click at [1142, 568] on div "Commencer l'examen" at bounding box center [1131, 580] width 163 height 30
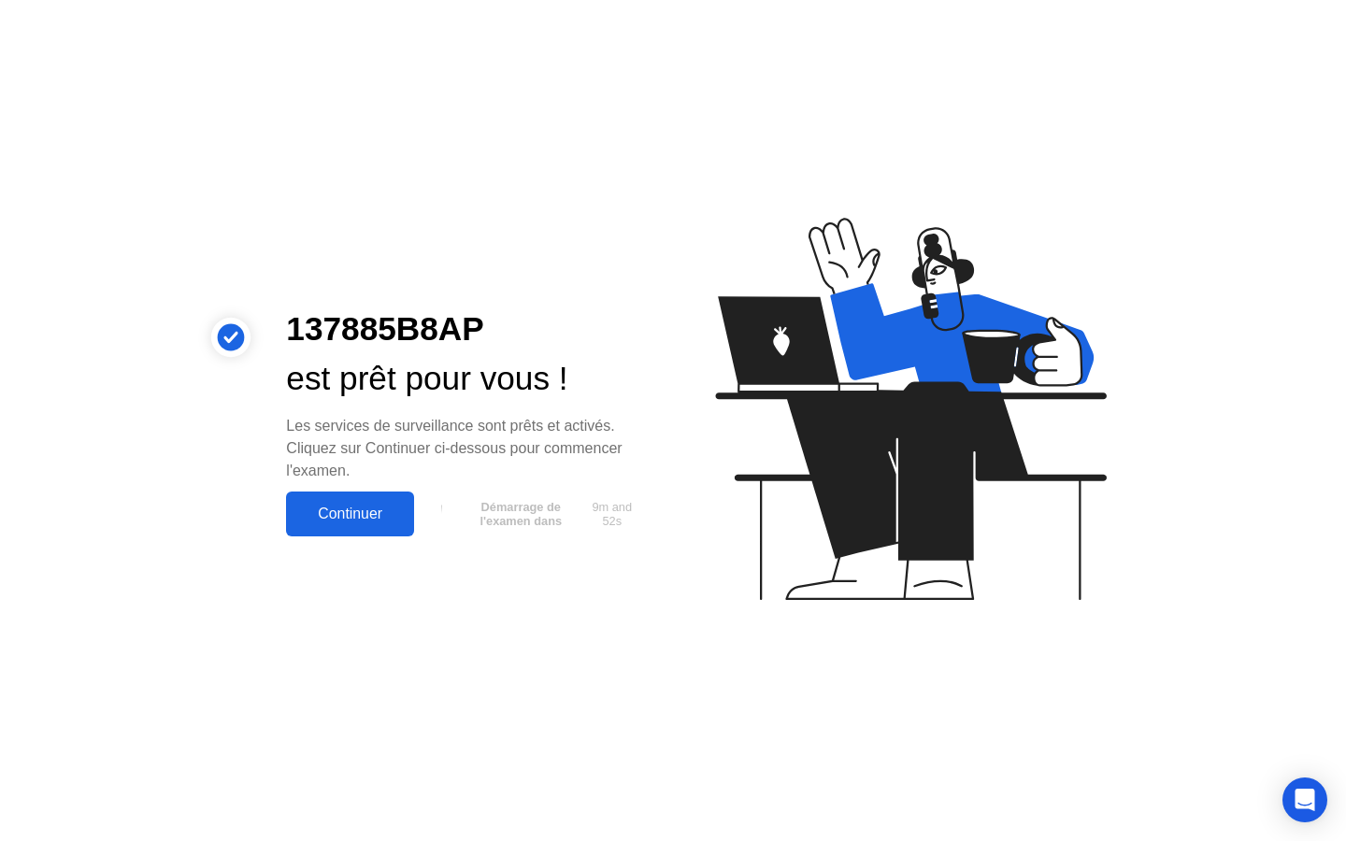
click at [376, 518] on div "Continuer" at bounding box center [350, 514] width 117 height 17
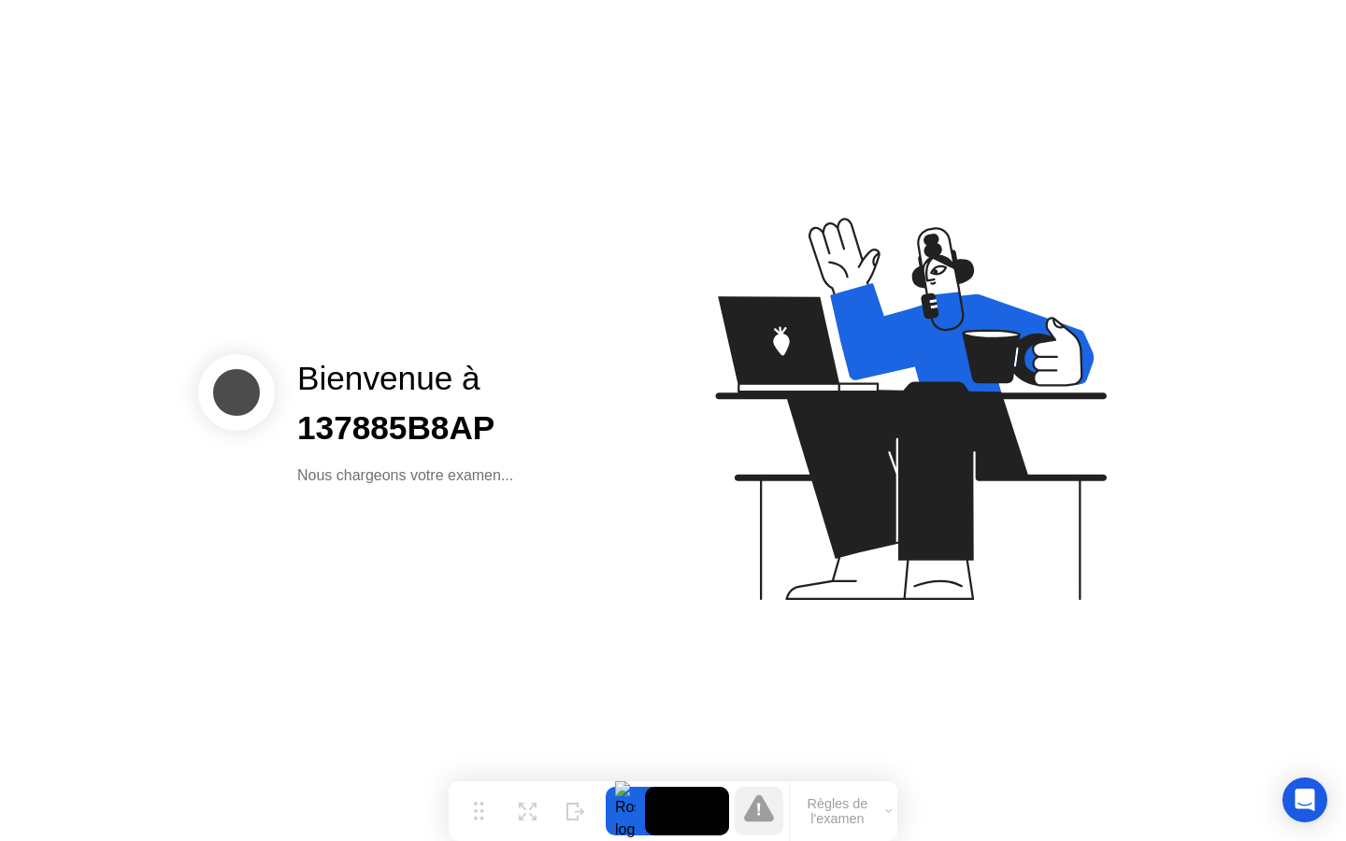
click at [885, 812] on icon at bounding box center [888, 812] width 7 height 6
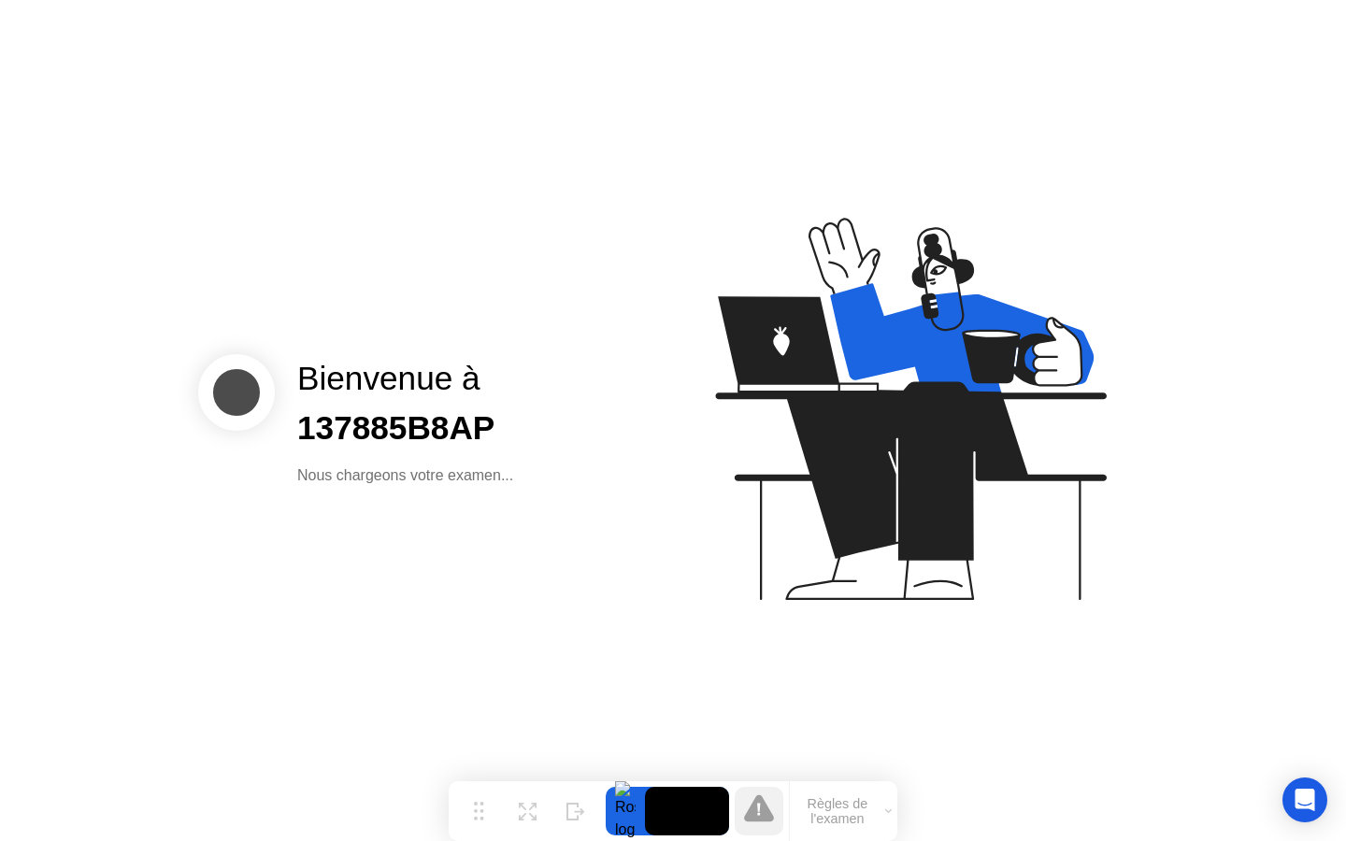
drag, startPoint x: 649, startPoint y: 816, endPoint x: 670, endPoint y: 818, distance: 21.6
click at [670, 817] on video at bounding box center [687, 811] width 84 height 49
click at [884, 823] on button "Règles de l'examen" at bounding box center [844, 812] width 108 height 32
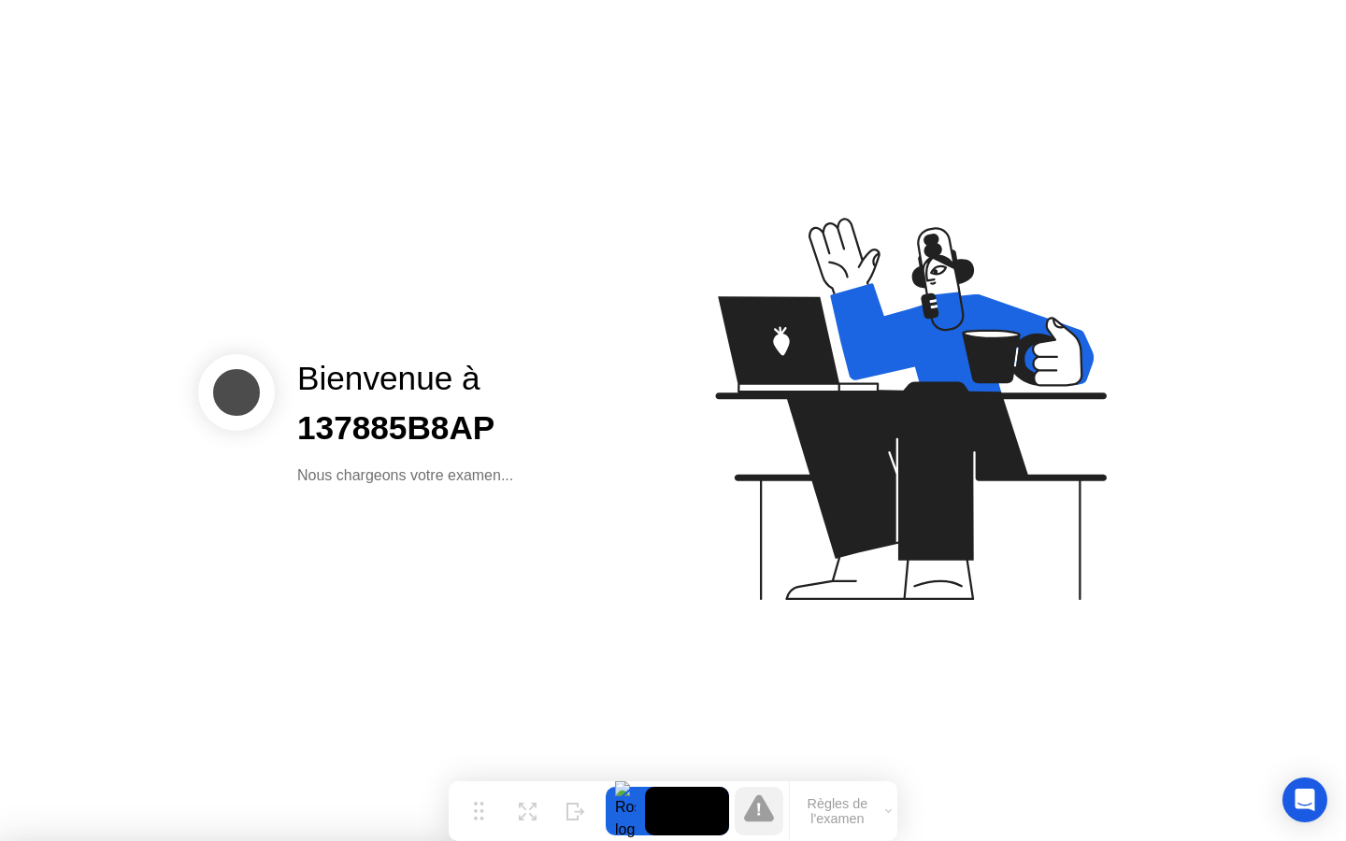
click at [777, 841] on div at bounding box center [673, 841] width 1346 height 0
